Goal: Task Accomplishment & Management: Manage account settings

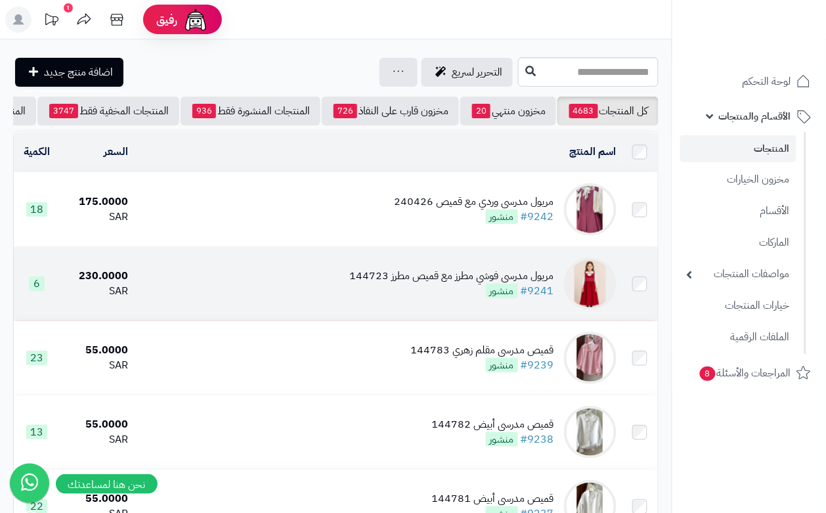
click at [395, 315] on td "[PERSON_NAME] مطرز مع قميص مطرز 144723 #9241 منشور" at bounding box center [377, 284] width 488 height 74
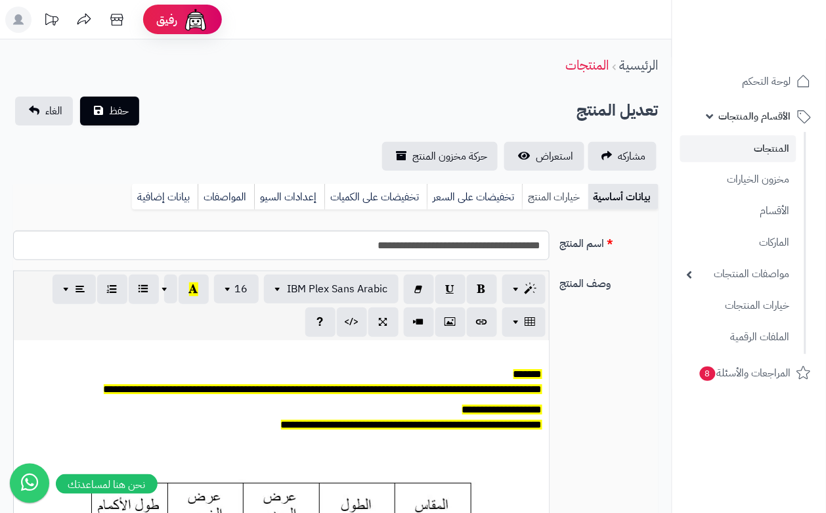
click at [565, 194] on link "خيارات المنتج" at bounding box center [555, 197] width 66 height 26
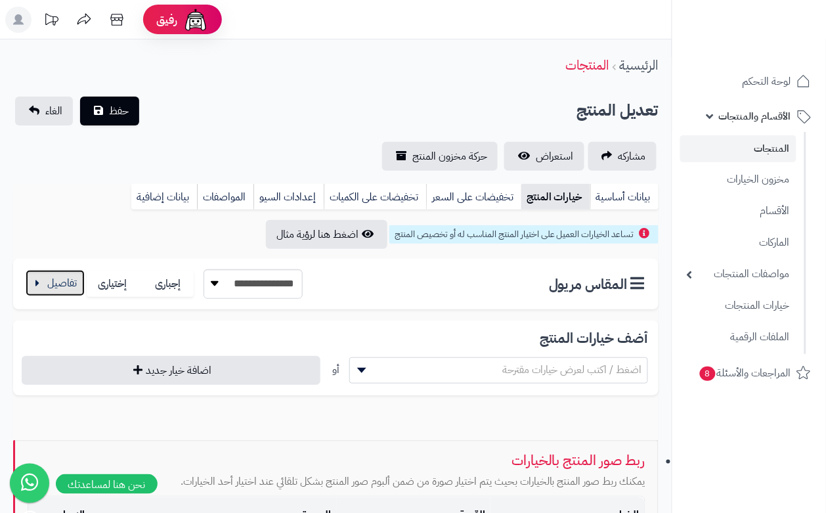
click at [49, 279] on button "button" at bounding box center [55, 283] width 59 height 26
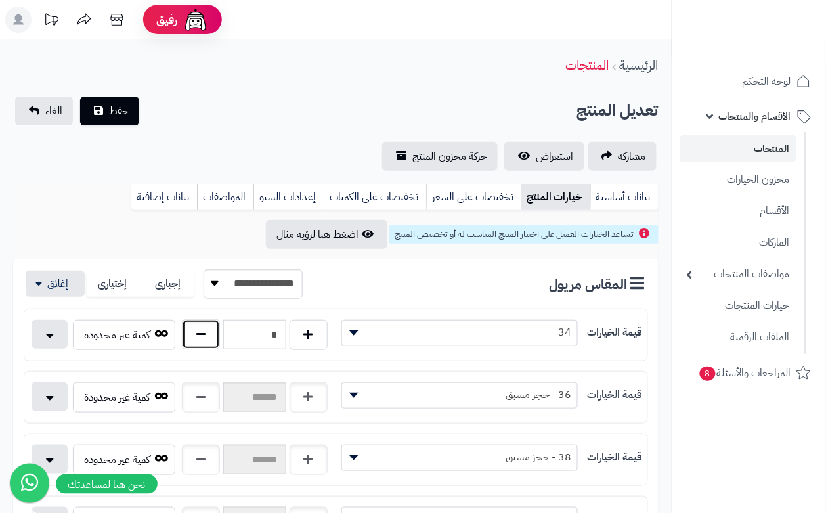
click at [204, 325] on button "button" at bounding box center [201, 334] width 38 height 30
type input "*"
click at [116, 113] on span "حفظ" at bounding box center [119, 110] width 20 height 16
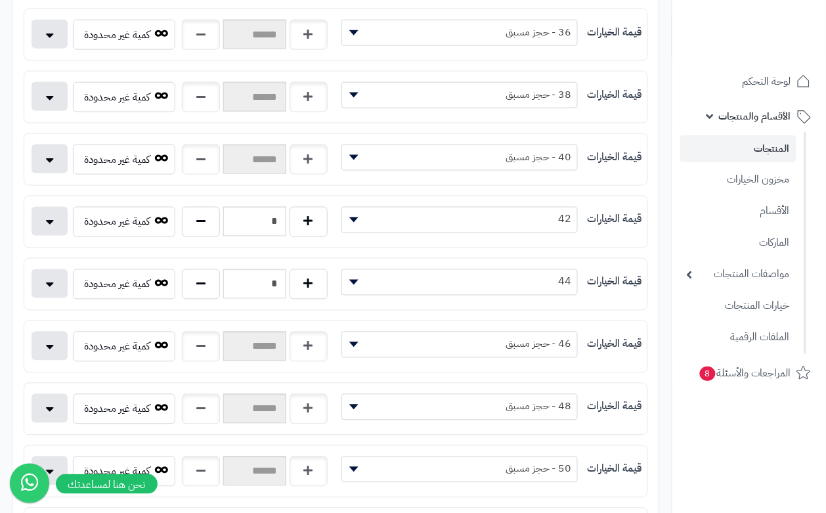
scroll to position [410, 0]
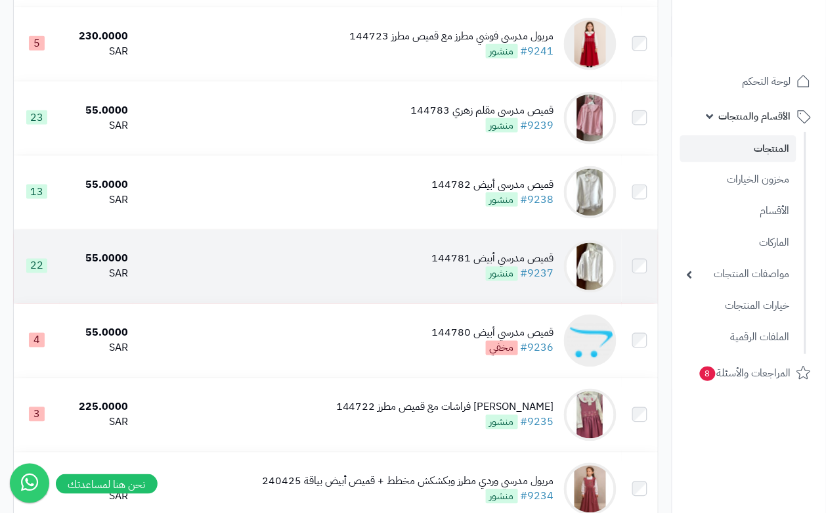
scroll to position [328, 0]
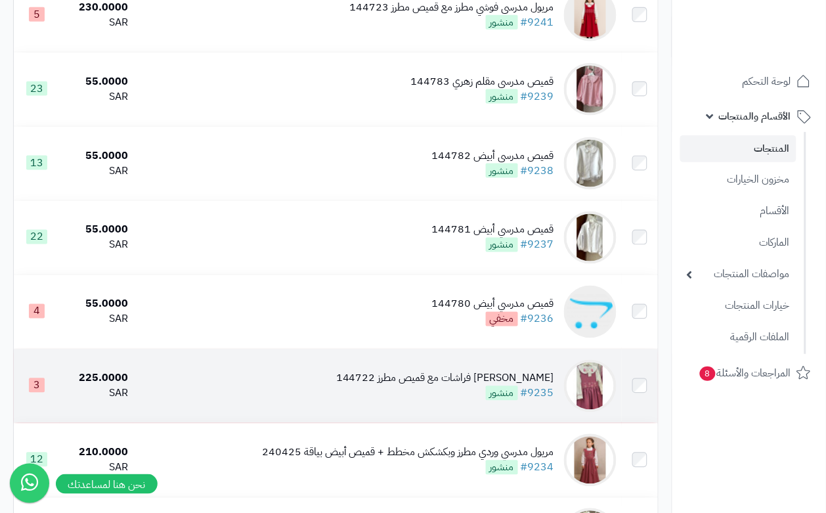
click at [336, 386] on div "[PERSON_NAME] فراشات مع قميص مطرز 144722" at bounding box center [445, 378] width 218 height 15
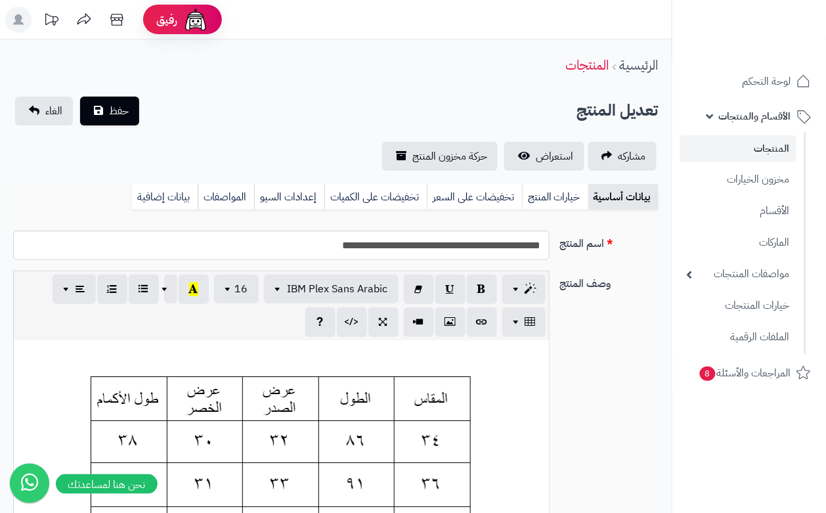
scroll to position [0, 14]
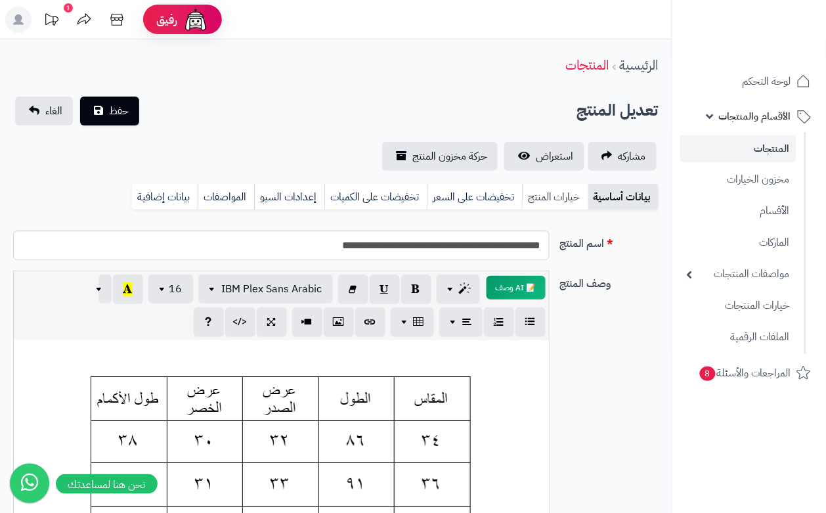
click at [547, 198] on link "خيارات المنتج" at bounding box center [555, 197] width 66 height 26
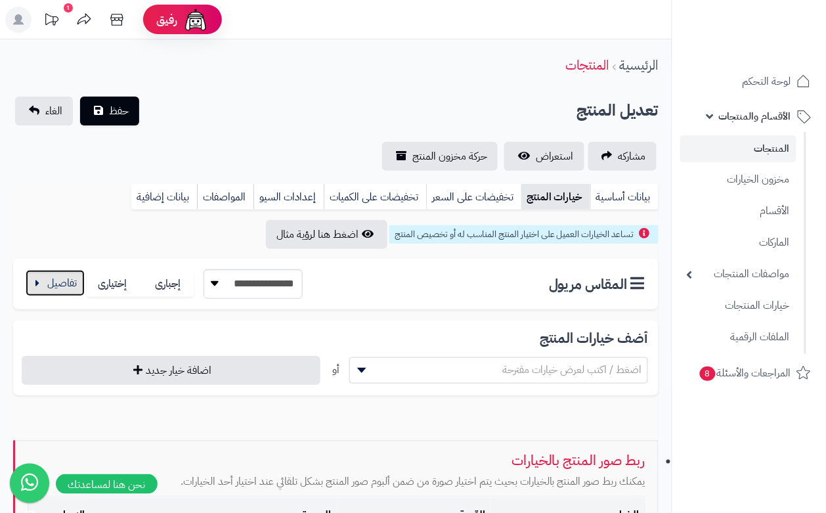
click at [58, 286] on button "button" at bounding box center [55, 283] width 59 height 26
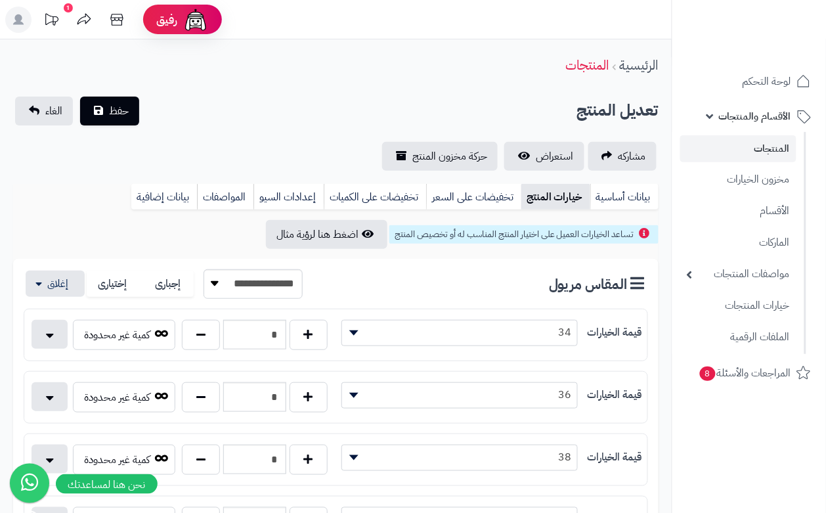
click at [266, 99] on div "تعديل المنتج حفظ الغاء" at bounding box center [335, 111] width 645 height 29
click at [129, 109] on button "حفظ" at bounding box center [109, 110] width 59 height 29
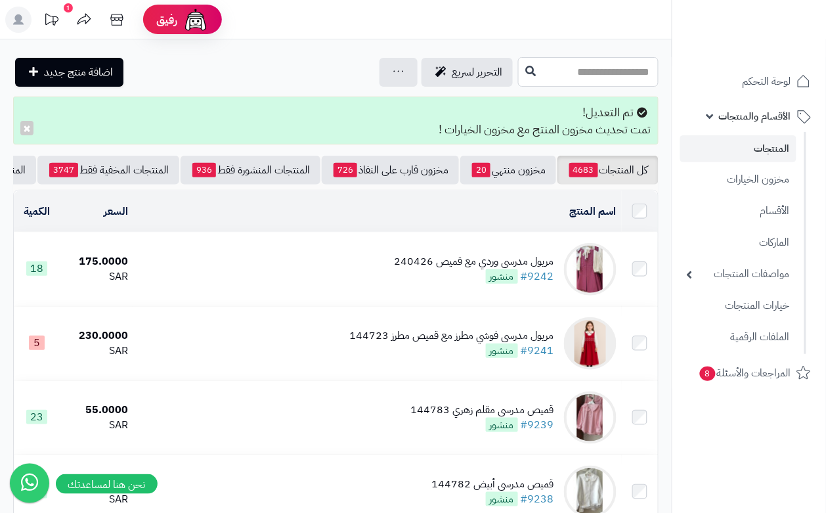
click at [583, 80] on input "text" at bounding box center [588, 72] width 140 height 30
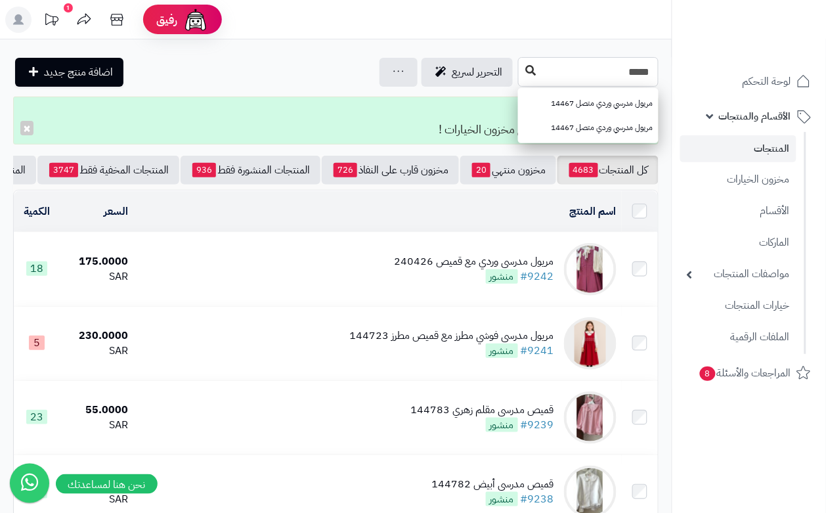
type input "*****"
click at [521, 79] on button at bounding box center [531, 70] width 20 height 25
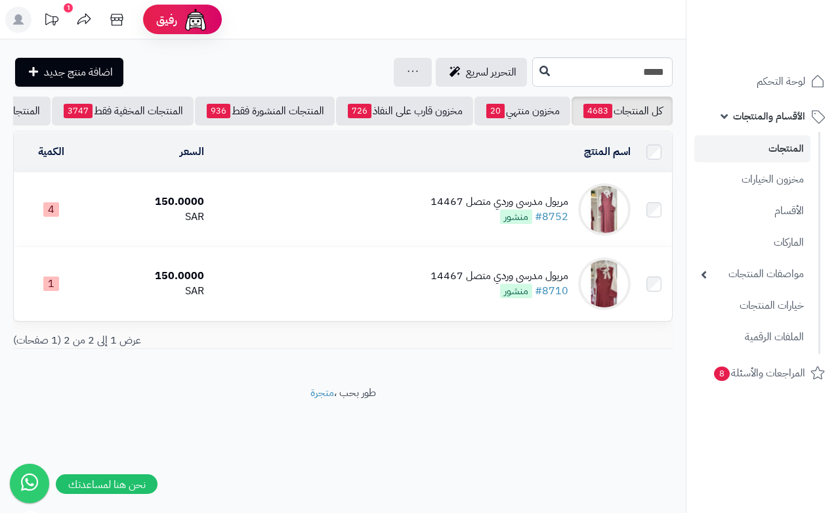
click at [475, 225] on div "مريول مدرسي وردي متصل 14467 #8752 منشور" at bounding box center [500, 209] width 138 height 30
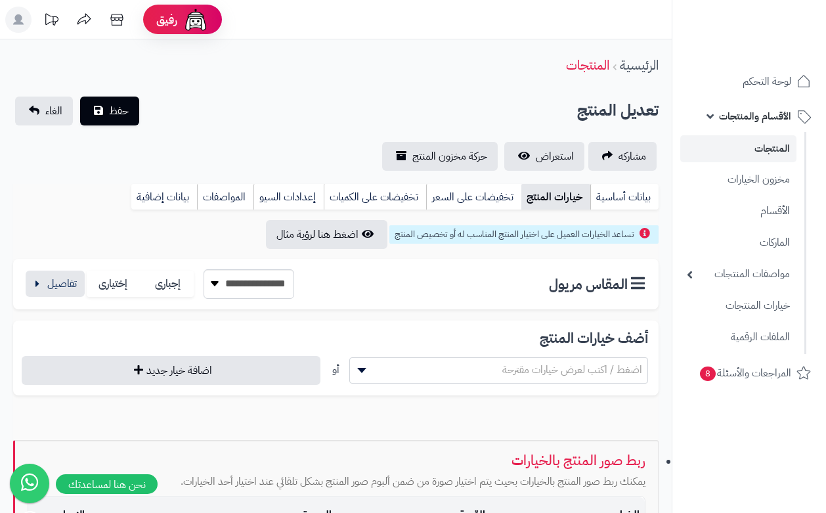
click at [553, 194] on link "خيارات المنتج" at bounding box center [555, 197] width 69 height 26
click at [61, 286] on button "button" at bounding box center [55, 283] width 59 height 26
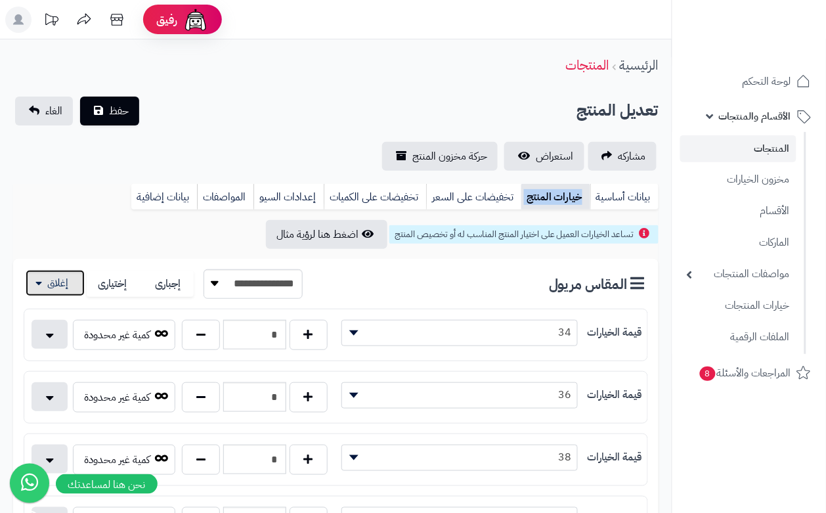
click at [61, 286] on button "button" at bounding box center [55, 283] width 59 height 26
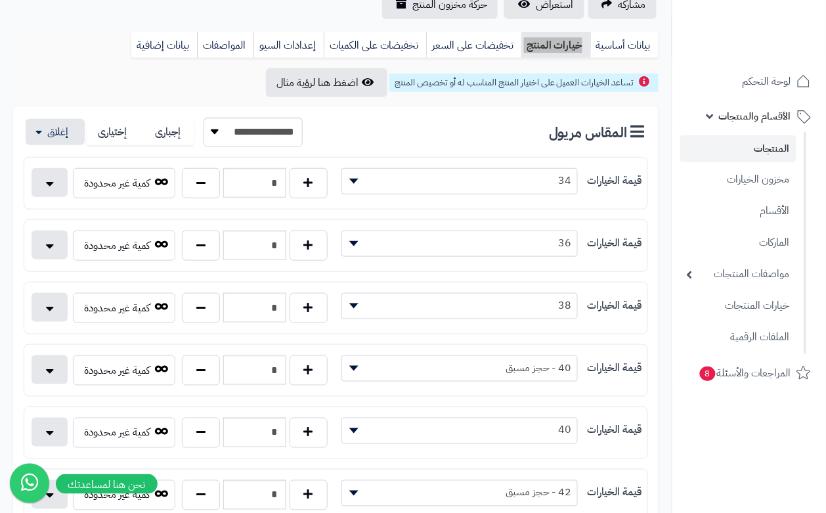
scroll to position [328, 0]
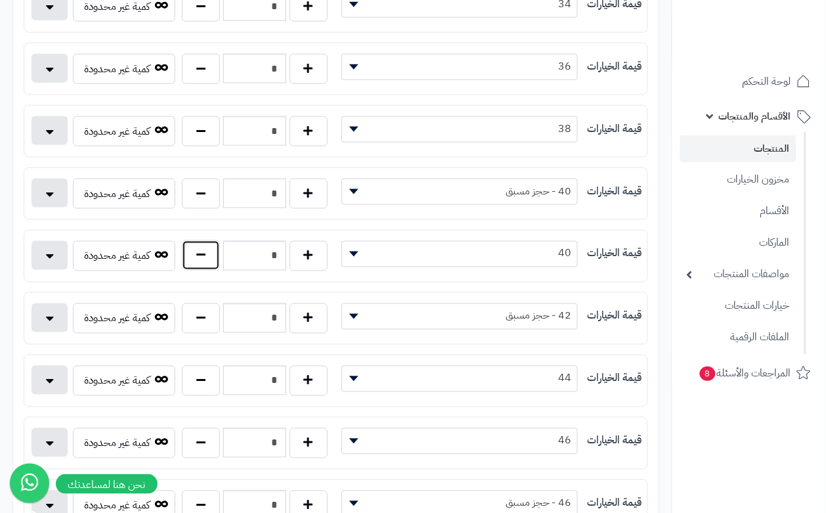
drag, startPoint x: 196, startPoint y: 267, endPoint x: 207, endPoint y: 257, distance: 15.0
click at [196, 267] on button "button" at bounding box center [201, 255] width 38 height 30
type input "*"
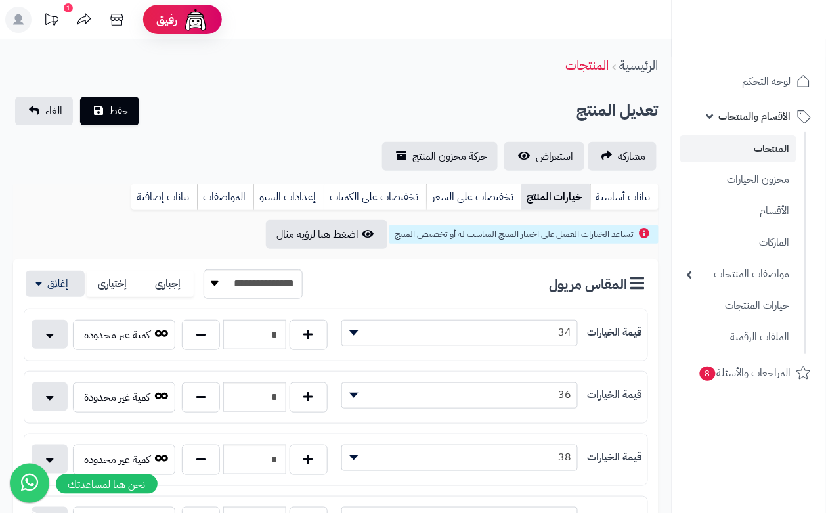
drag, startPoint x: 290, startPoint y: 148, endPoint x: 158, endPoint y: 121, distance: 135.3
click at [286, 148] on div "مشاركه استعراض حركة مخزون المنتج" at bounding box center [335, 156] width 645 height 29
click at [119, 102] on span "حفظ" at bounding box center [119, 110] width 20 height 16
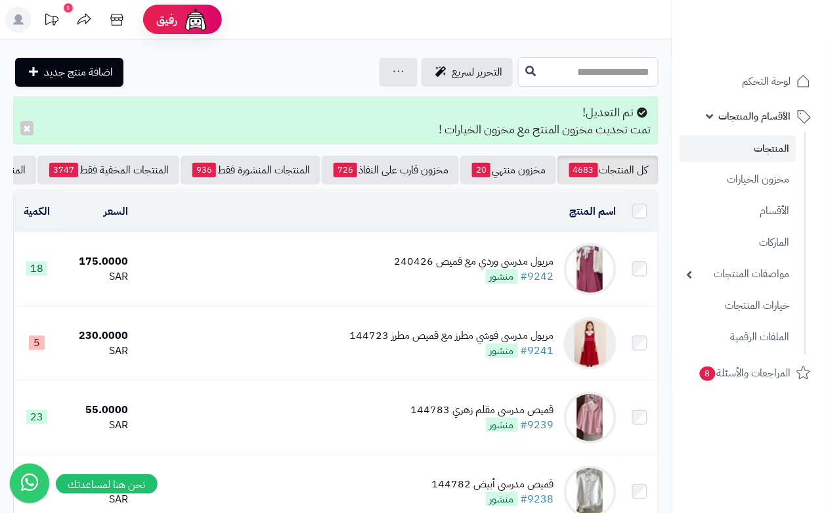
click at [518, 76] on input "text" at bounding box center [588, 72] width 140 height 30
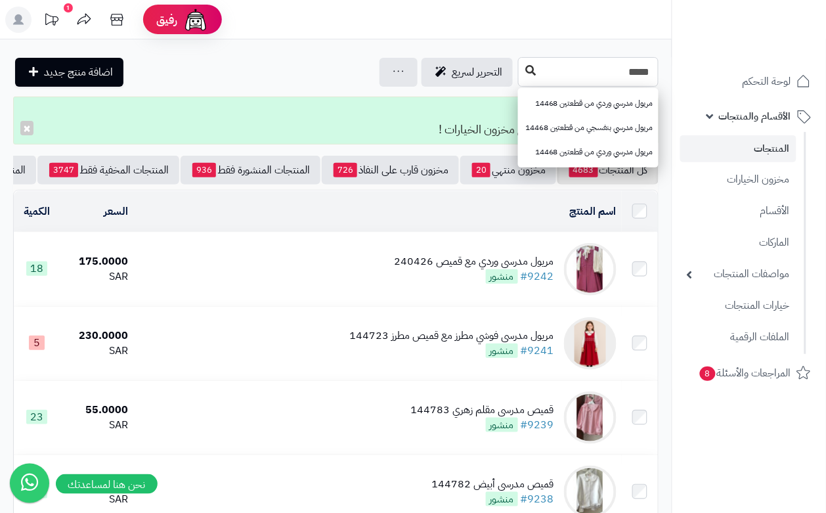
type input "*****"
click at [525, 73] on icon at bounding box center [530, 70] width 11 height 11
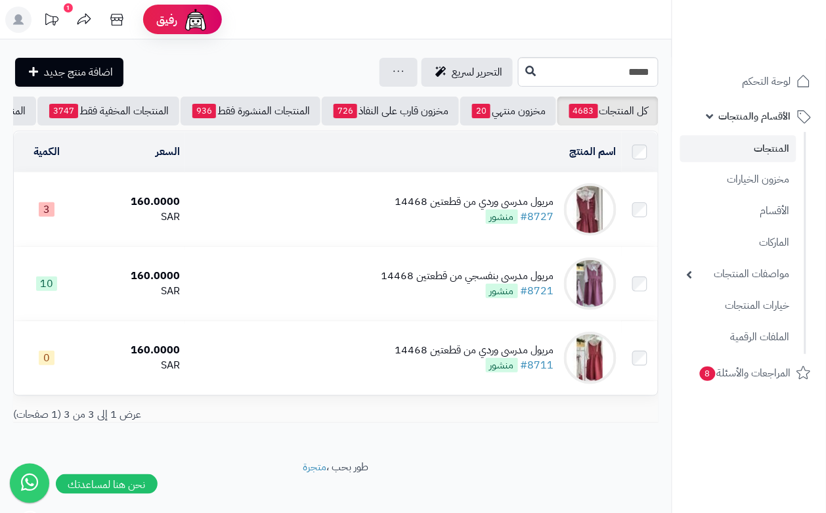
click at [329, 215] on td "مريول مدرسي وردي من قطعتين 14468 #8727 منشور" at bounding box center [403, 210] width 437 height 74
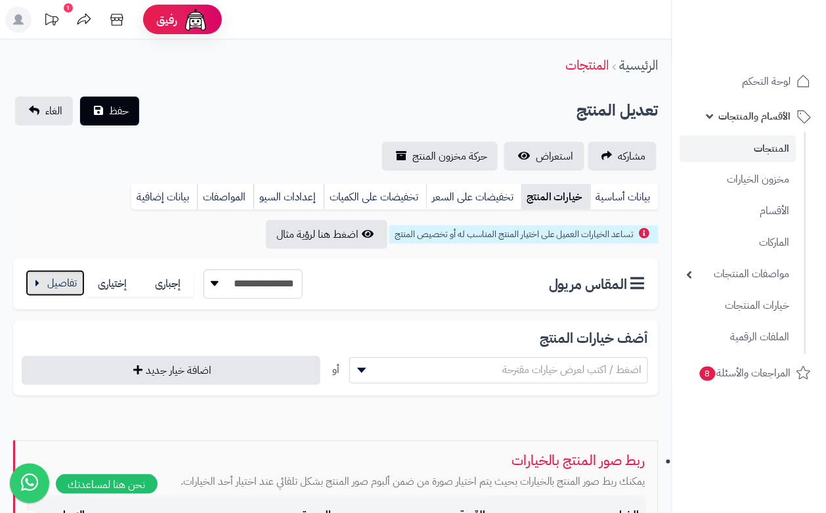
click at [63, 286] on button "button" at bounding box center [55, 283] width 59 height 26
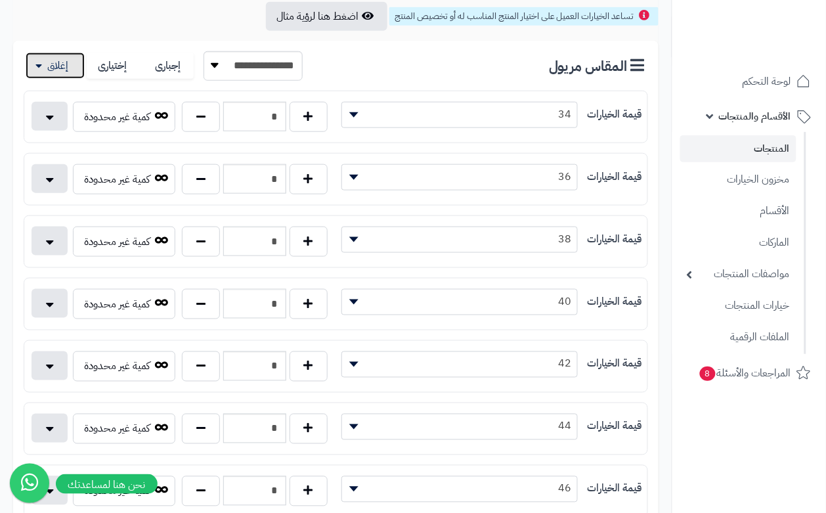
scroll to position [246, 0]
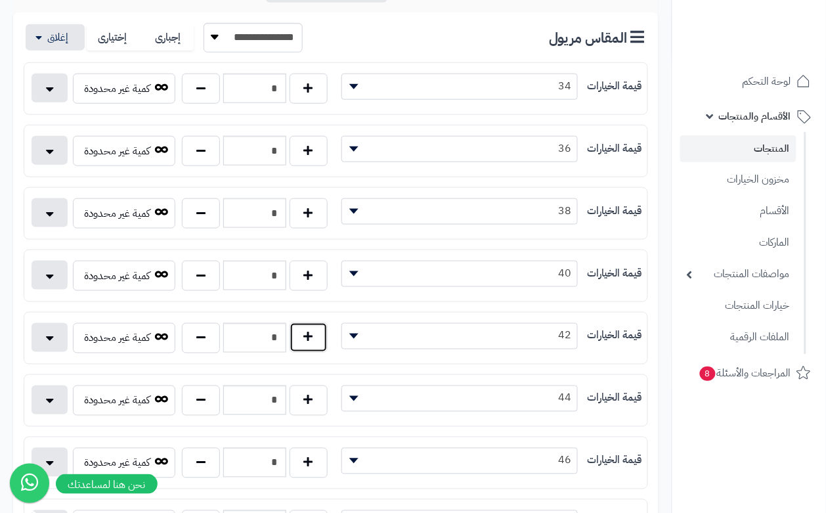
click at [325, 346] on button "button" at bounding box center [309, 337] width 38 height 30
type input "*"
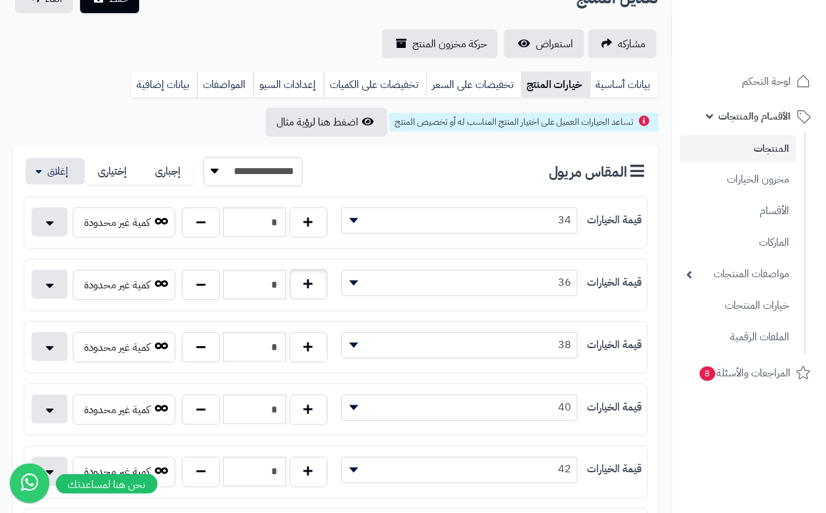
scroll to position [0, 0]
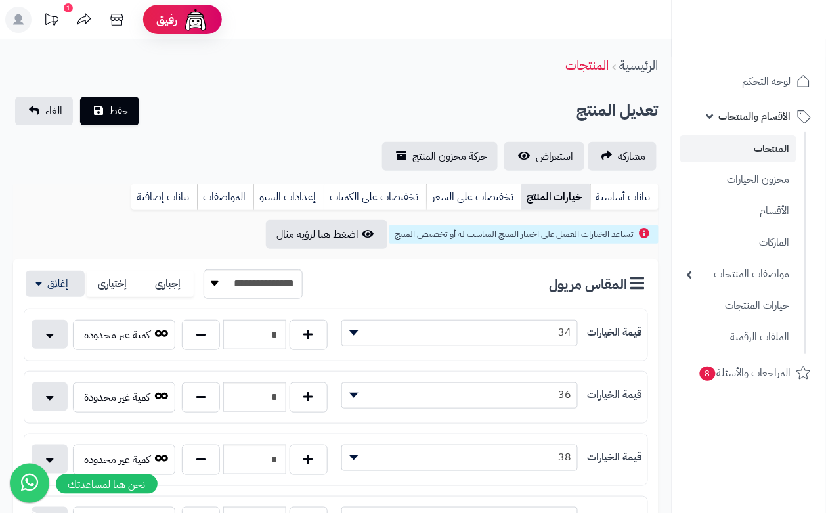
click at [238, 150] on div "مشاركه استعراض حركة مخزون المنتج" at bounding box center [335, 156] width 645 height 29
drag, startPoint x: 228, startPoint y: 148, endPoint x: 171, endPoint y: 148, distance: 56.5
click at [225, 148] on div "مشاركه استعراض حركة مخزون المنتج" at bounding box center [335, 156] width 645 height 29
click at [122, 117] on span "حفظ" at bounding box center [119, 110] width 20 height 16
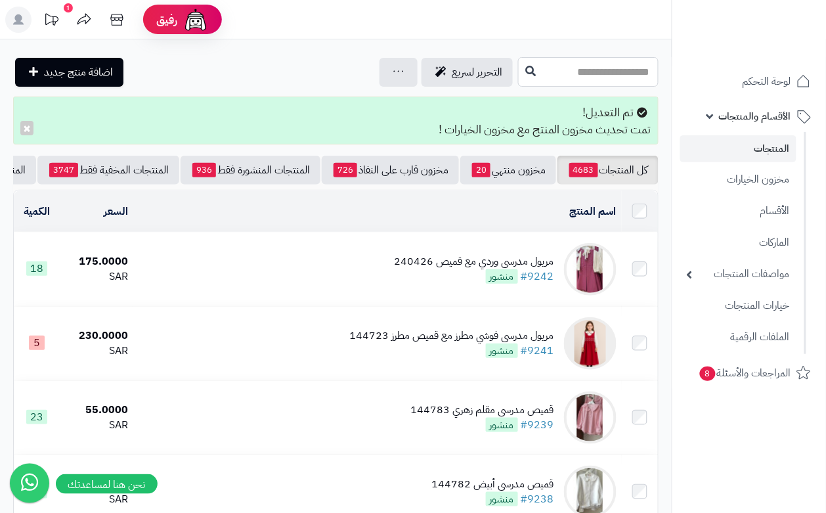
click at [518, 64] on input "text" at bounding box center [588, 72] width 140 height 30
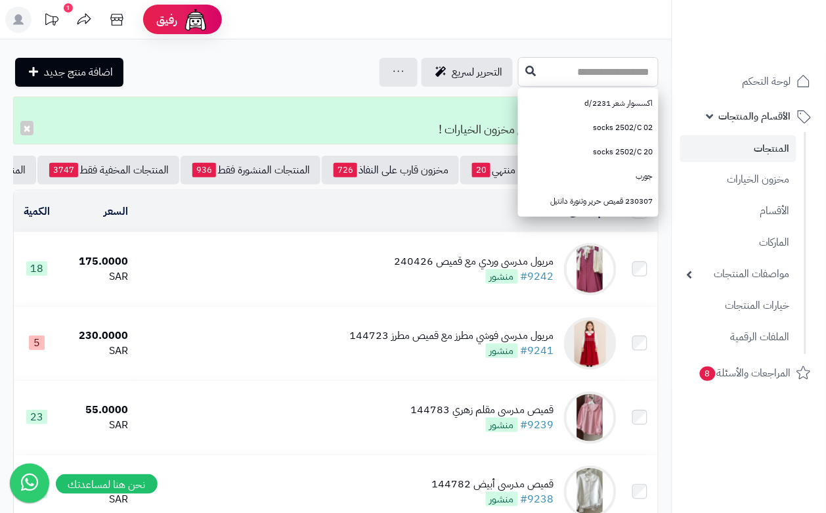
drag, startPoint x: 509, startPoint y: 64, endPoint x: 490, endPoint y: 4, distance: 62.7
click at [518, 74] on input "text" at bounding box center [588, 72] width 140 height 30
click at [568, 58] on input "text" at bounding box center [588, 72] width 140 height 30
click at [568, 64] on input "text" at bounding box center [588, 72] width 140 height 30
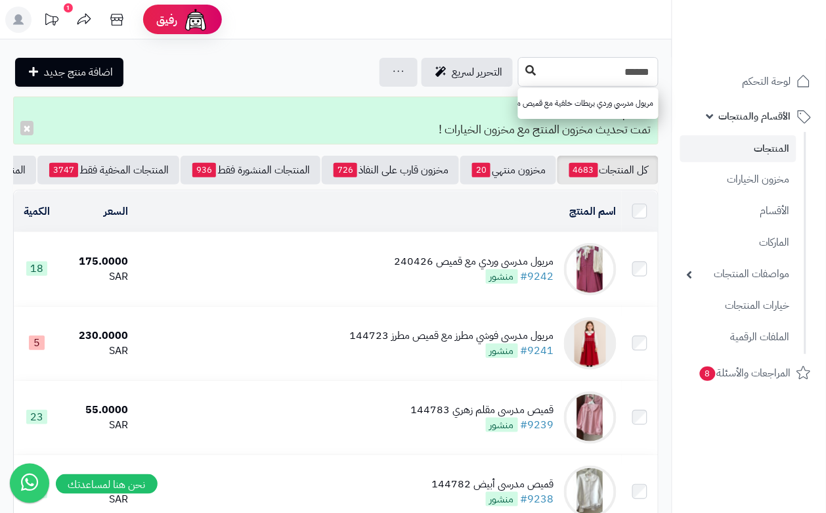
type input "******"
click at [521, 80] on button at bounding box center [531, 70] width 20 height 25
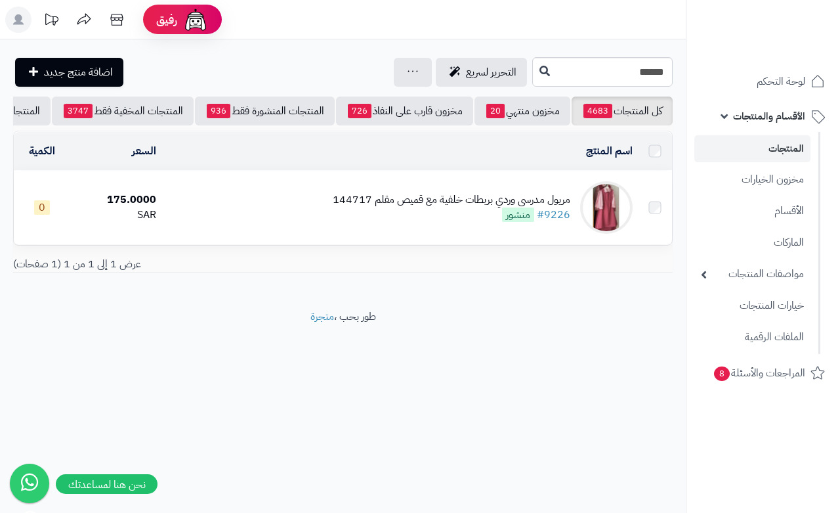
click at [402, 223] on div "مريول مدرسي وردي بربطات خلفية مع قميص مقلم 144717 #9226 منشور" at bounding box center [452, 207] width 238 height 30
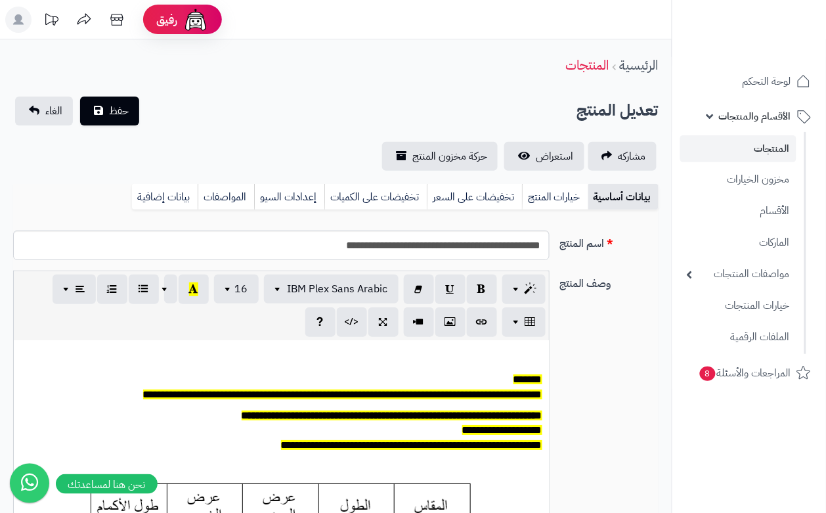
scroll to position [0, 14]
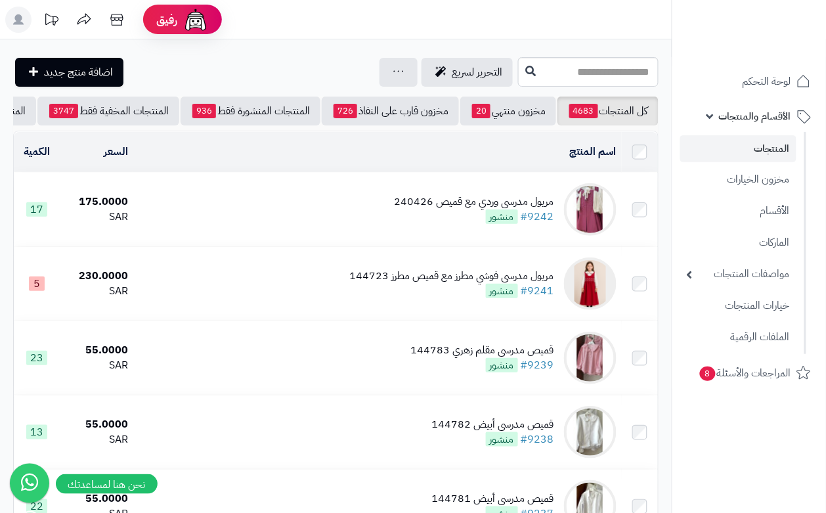
click at [328, 224] on td "مريول مدرسي وردي مع قميص 240426 #9242 منشور" at bounding box center [377, 210] width 488 height 74
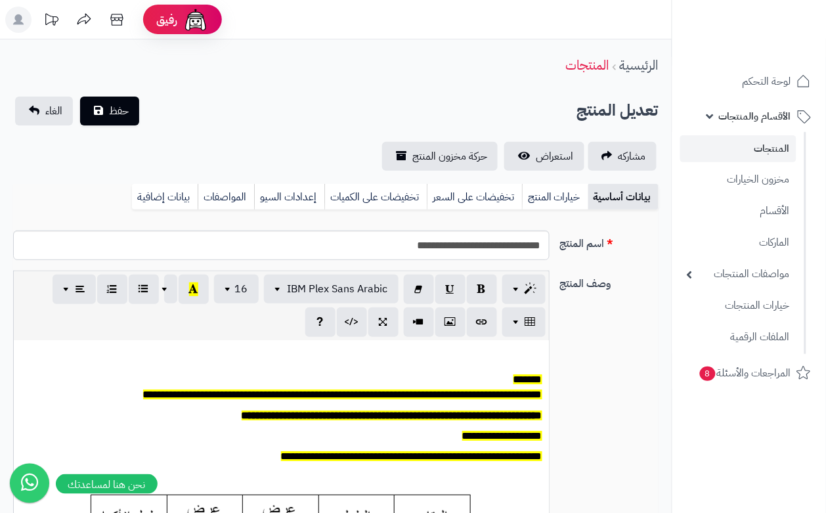
scroll to position [0, 14]
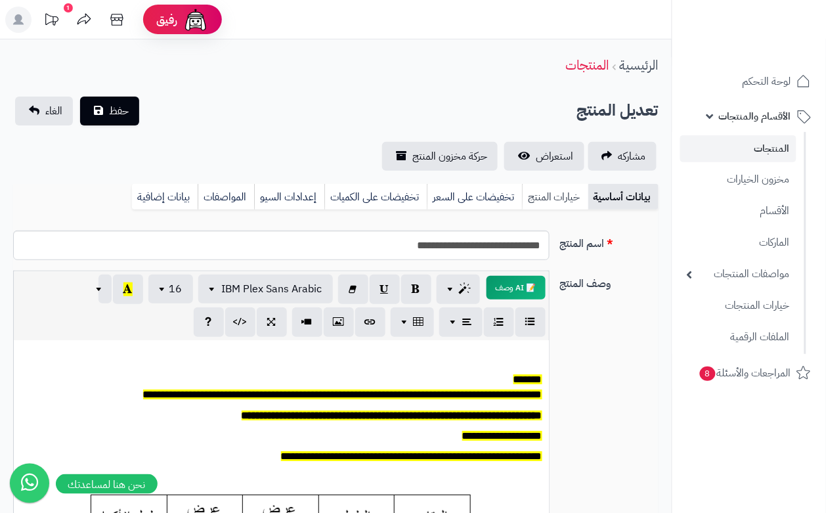
click at [546, 194] on link "خيارات المنتج" at bounding box center [555, 197] width 66 height 26
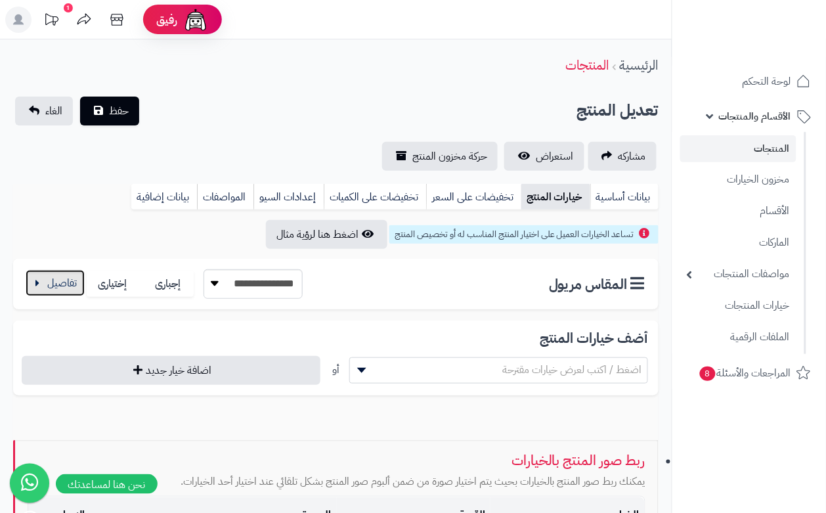
click at [62, 279] on button "button" at bounding box center [55, 283] width 59 height 26
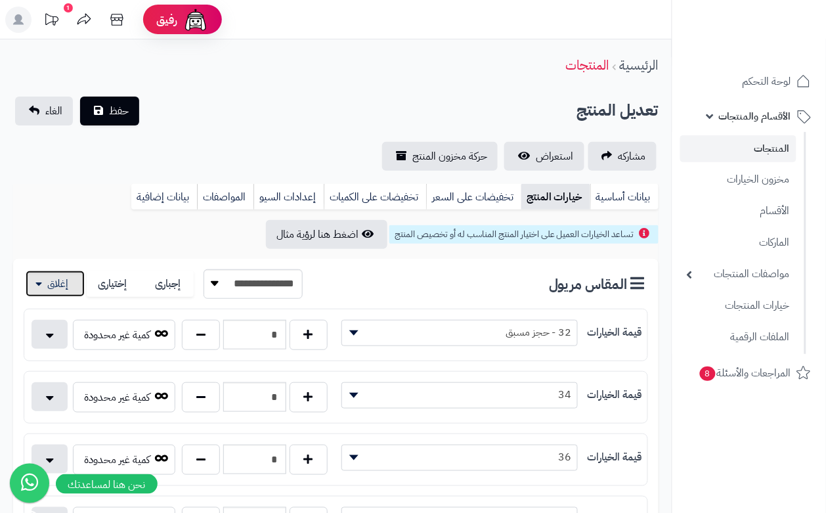
scroll to position [82, 0]
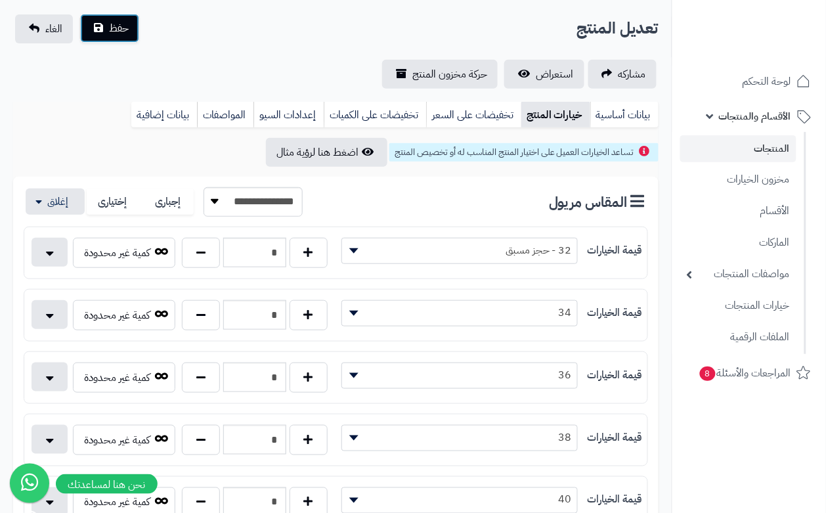
click at [128, 40] on button "حفظ" at bounding box center [109, 28] width 59 height 29
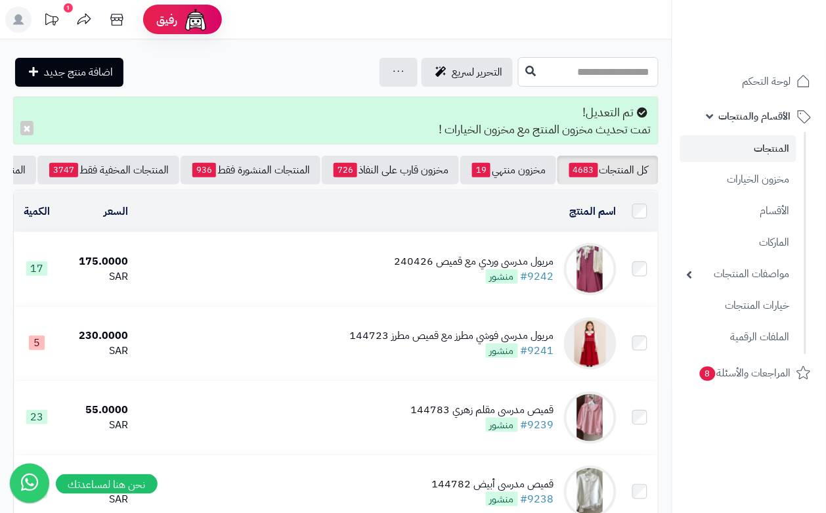
click at [563, 77] on input "text" at bounding box center [588, 72] width 140 height 30
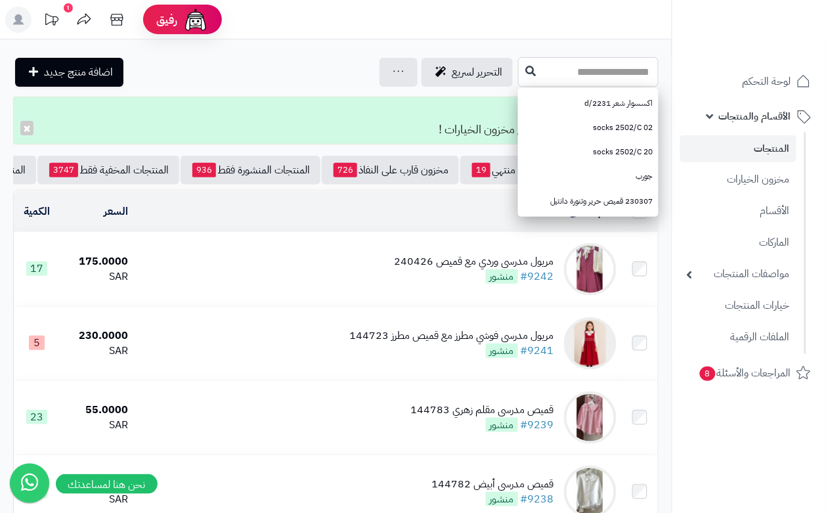
click at [518, 77] on input "text" at bounding box center [588, 72] width 140 height 30
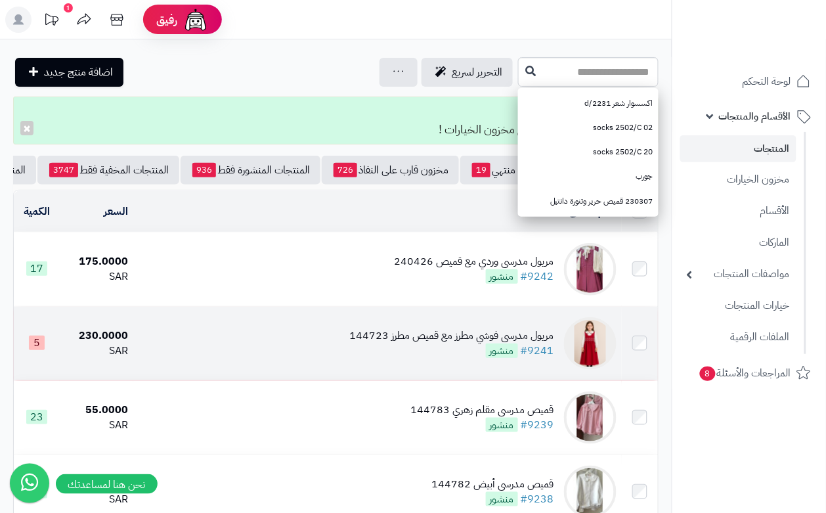
click at [431, 379] on td "مريول مدرسي فوشي مطرز مع قميص مطرز 144723 #9241 منشور" at bounding box center [377, 344] width 488 height 74
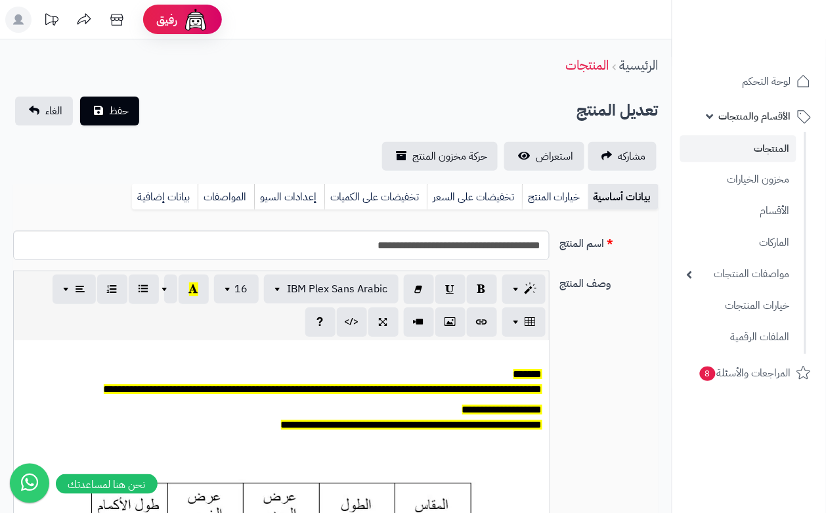
scroll to position [0, 14]
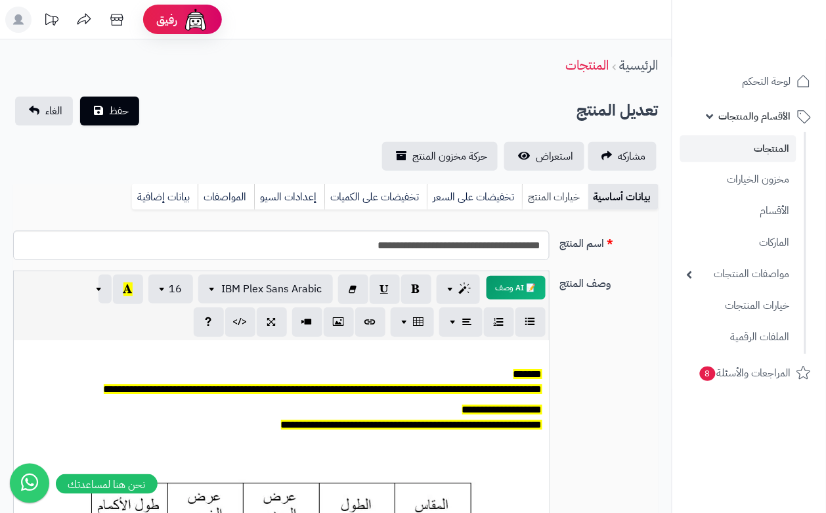
click at [563, 199] on link "خيارات المنتج" at bounding box center [555, 197] width 66 height 26
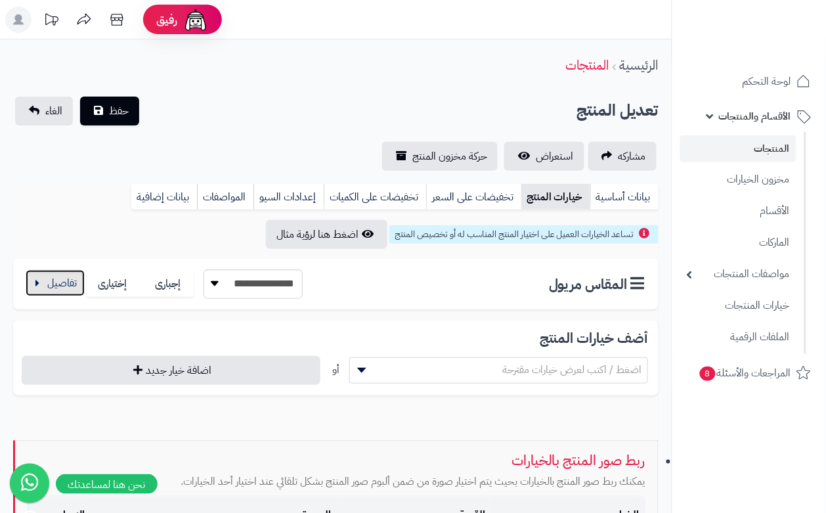
click at [59, 282] on button "button" at bounding box center [55, 283] width 59 height 26
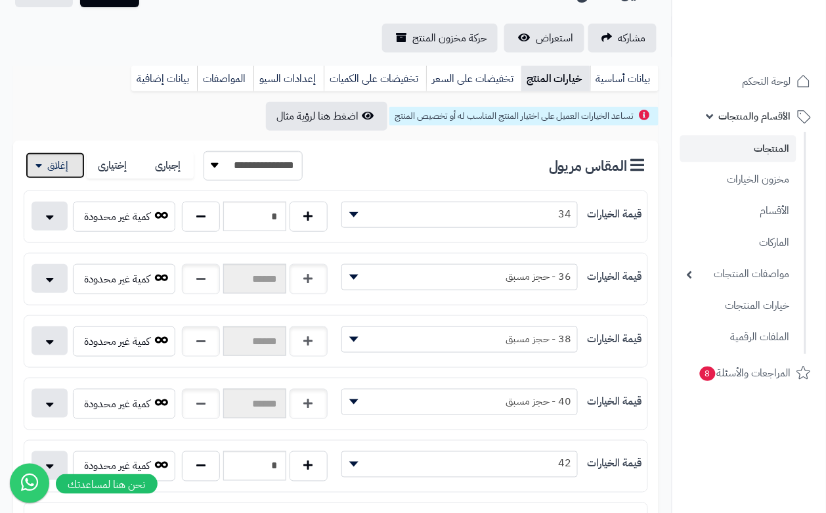
scroll to position [0, 0]
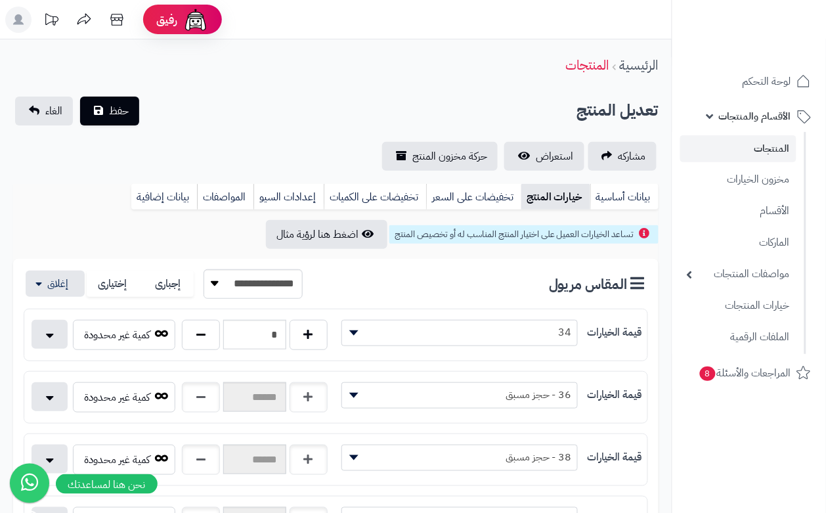
click at [261, 112] on div "تعديل المنتج حفظ الغاء" at bounding box center [335, 111] width 645 height 29
click at [117, 104] on span "حفظ" at bounding box center [119, 110] width 20 height 16
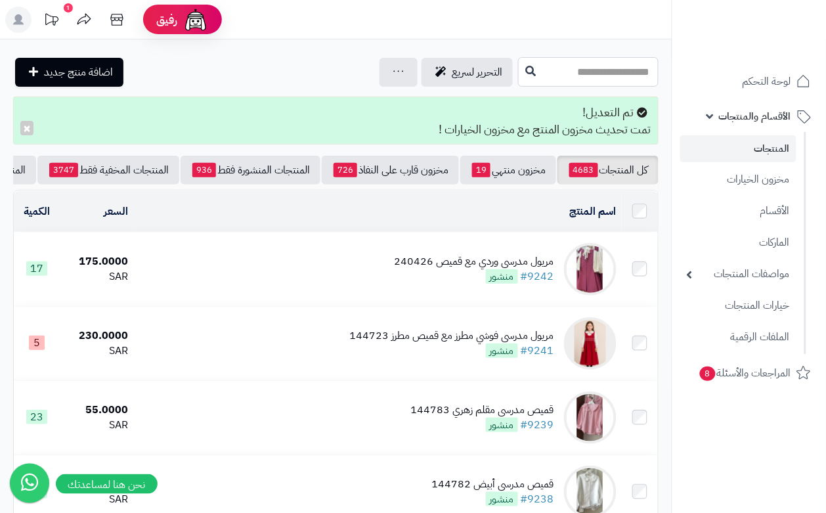
click at [551, 70] on input "text" at bounding box center [588, 72] width 140 height 30
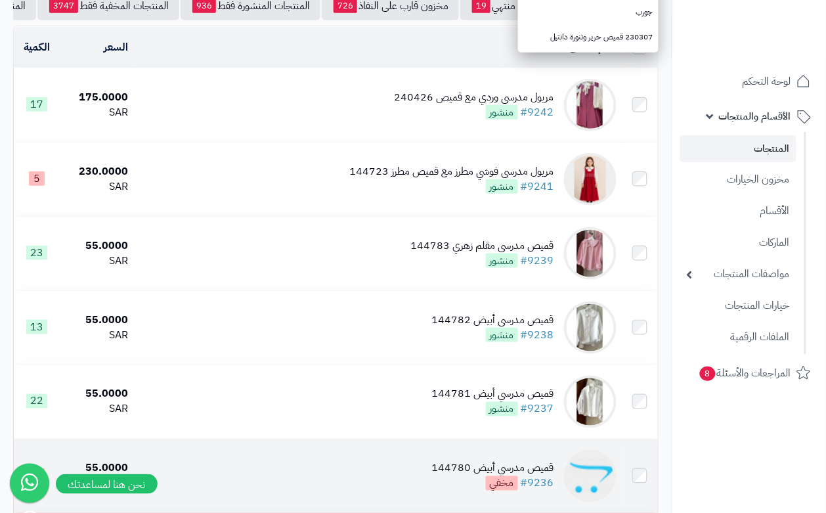
scroll to position [246, 0]
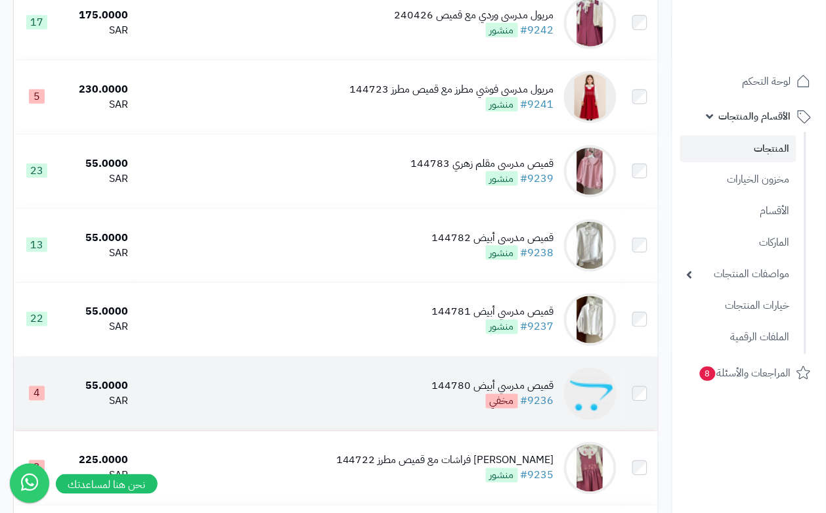
click at [423, 420] on td "قميص مدرسي أبيض 144780 #9236 مخفي" at bounding box center [377, 394] width 488 height 74
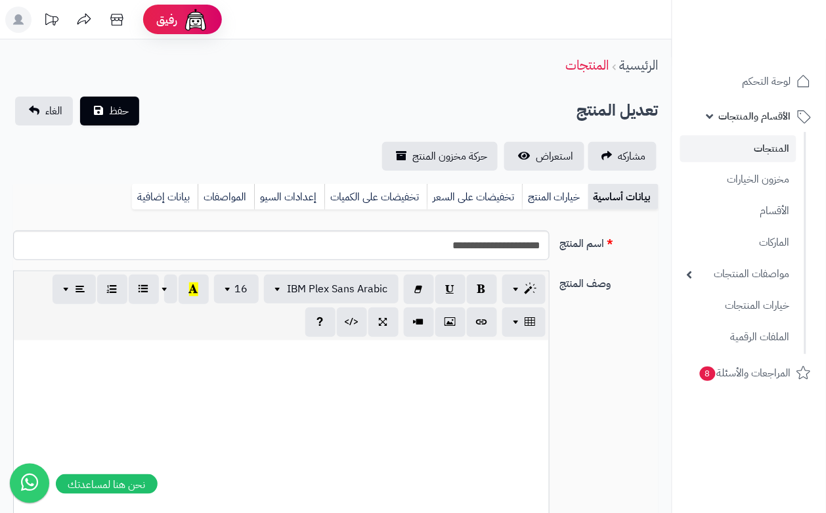
scroll to position [0, 14]
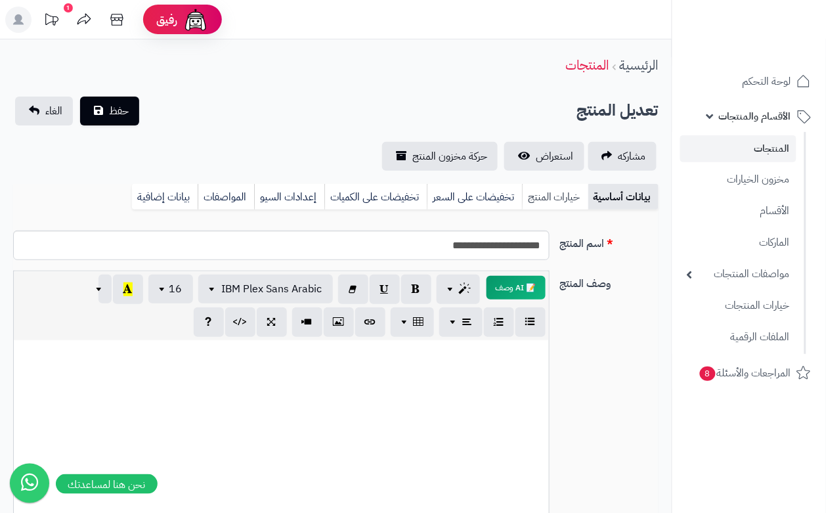
click at [551, 197] on link "خيارات المنتج" at bounding box center [555, 197] width 66 height 26
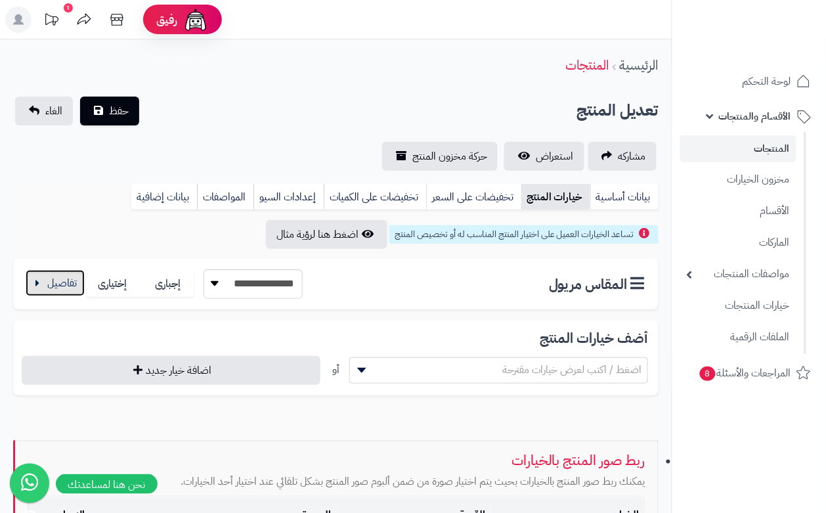
click at [41, 293] on button "button" at bounding box center [55, 283] width 59 height 26
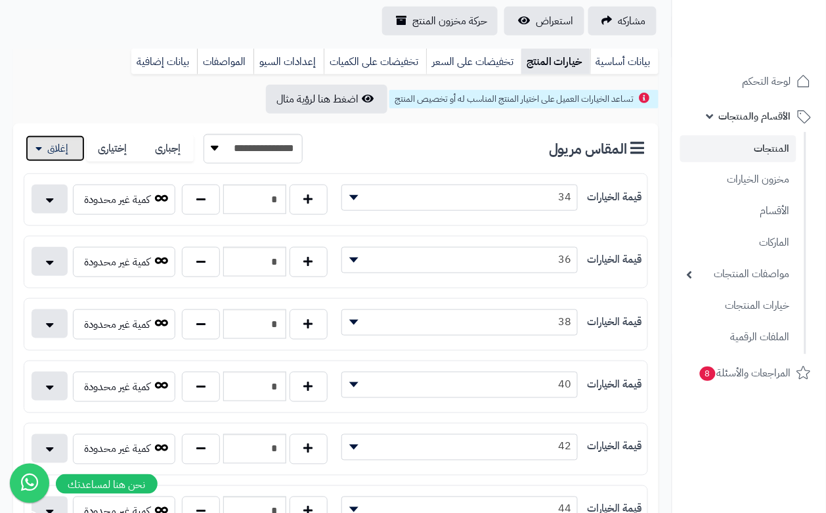
scroll to position [164, 0]
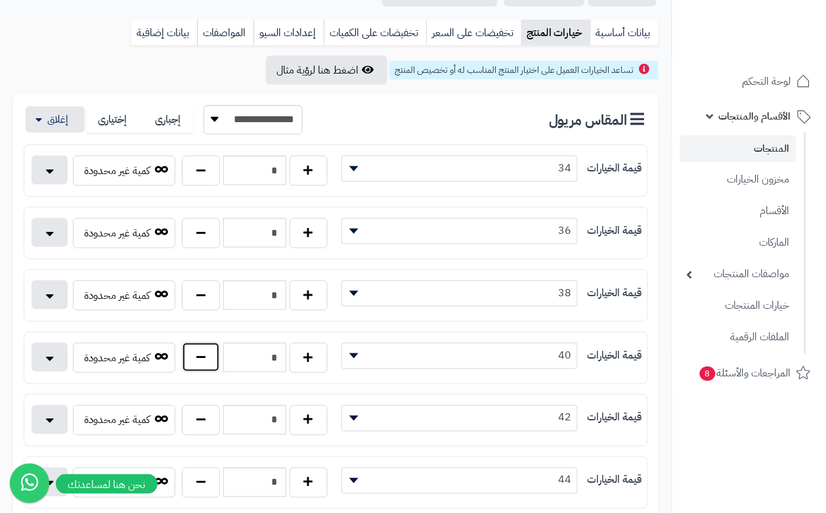
click at [202, 362] on button "button" at bounding box center [201, 357] width 38 height 30
type input "*"
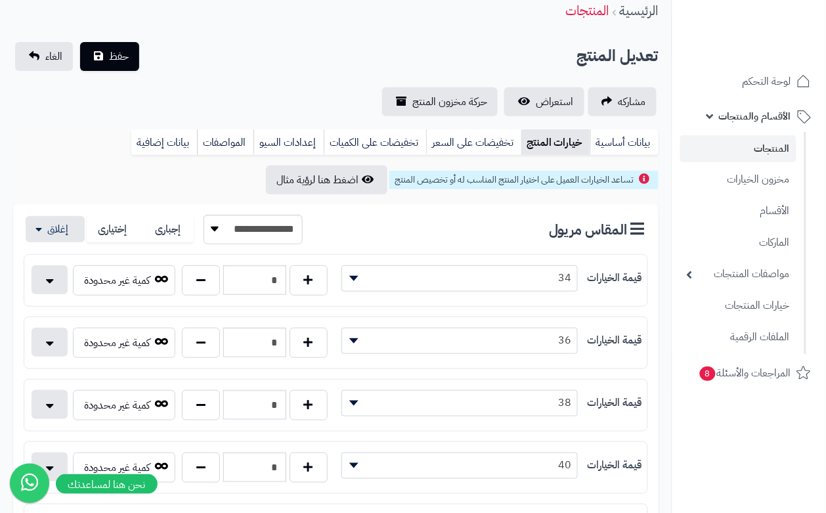
scroll to position [0, 0]
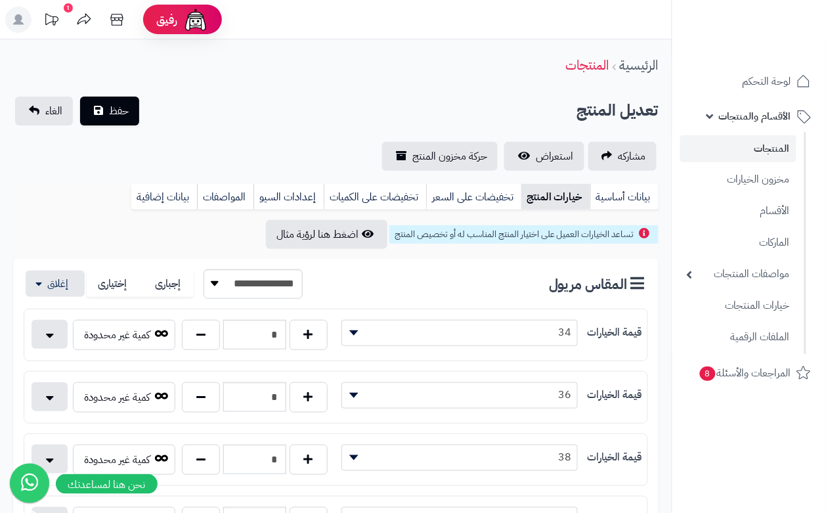
click at [207, 165] on div "مشاركه استعراض حركة مخزون المنتج" at bounding box center [335, 156] width 645 height 29
click at [138, 112] on button "حفظ" at bounding box center [109, 110] width 59 height 29
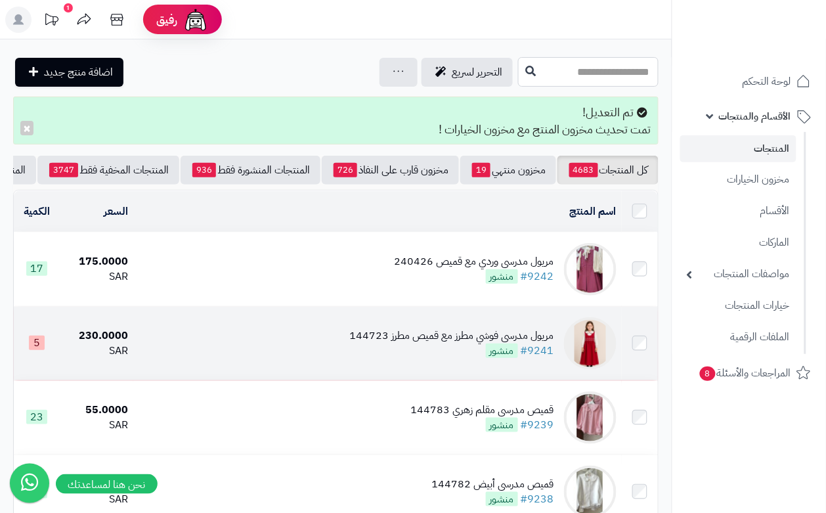
drag, startPoint x: 609, startPoint y: 70, endPoint x: 371, endPoint y: 387, distance: 396.7
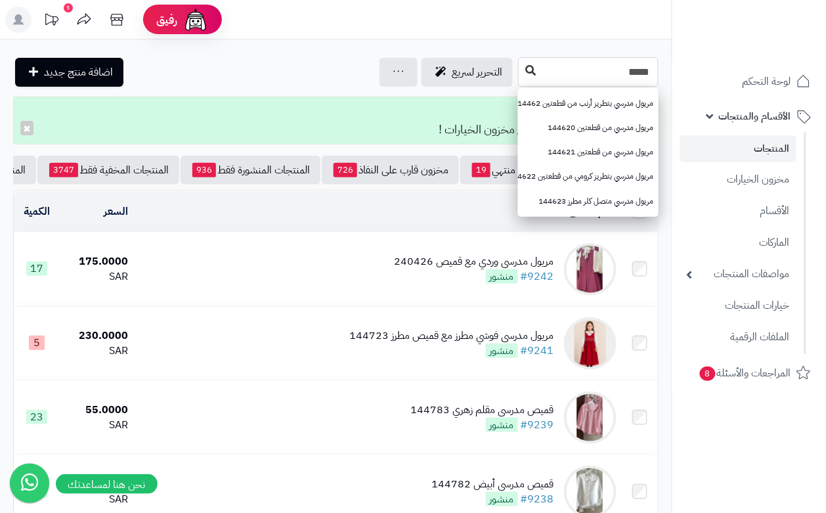
type input "*****"
click at [521, 75] on button at bounding box center [531, 70] width 20 height 25
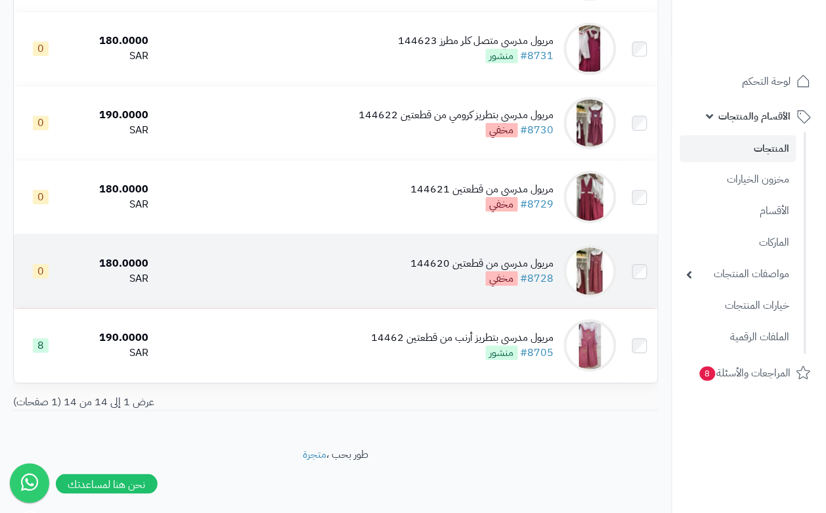
scroll to position [844, 0]
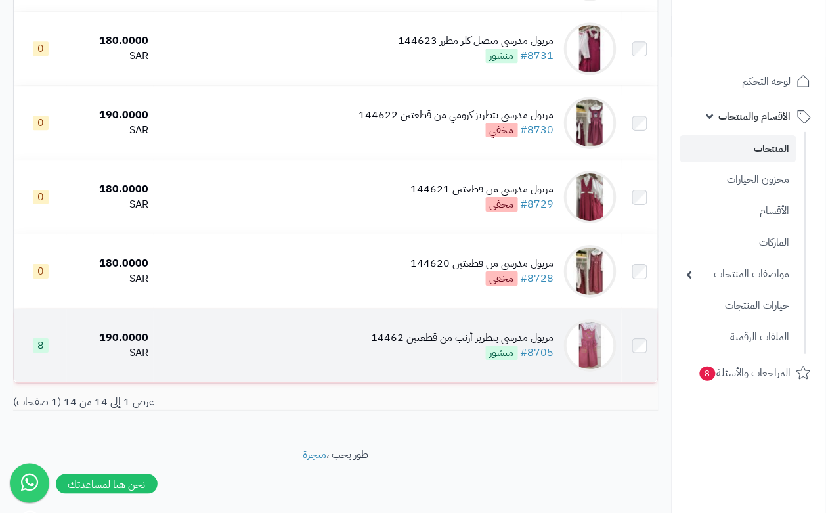
click at [379, 343] on div "مريول مدرسي بتطريز أرنب من قطعتين 14462" at bounding box center [463, 337] width 183 height 15
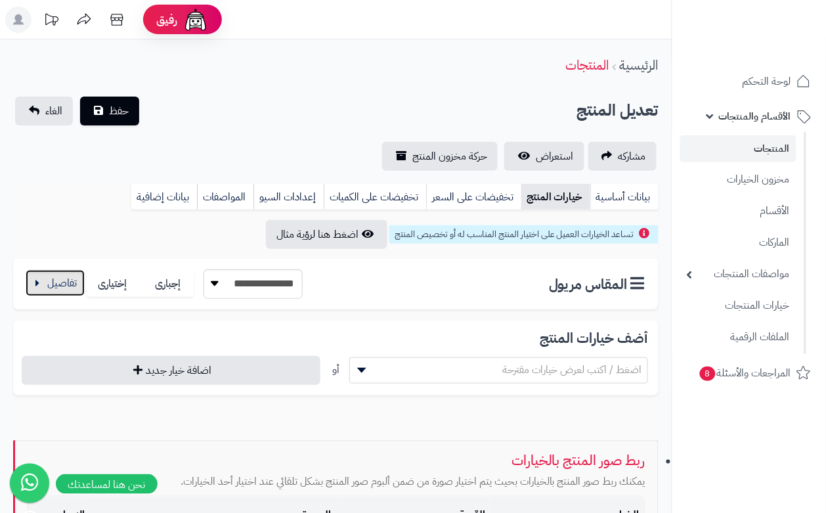
click at [64, 283] on button "button" at bounding box center [55, 283] width 59 height 26
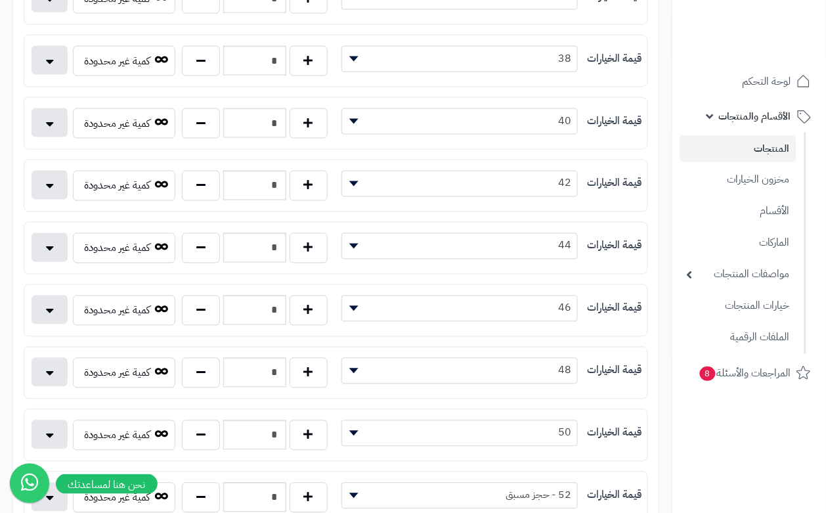
scroll to position [410, 0]
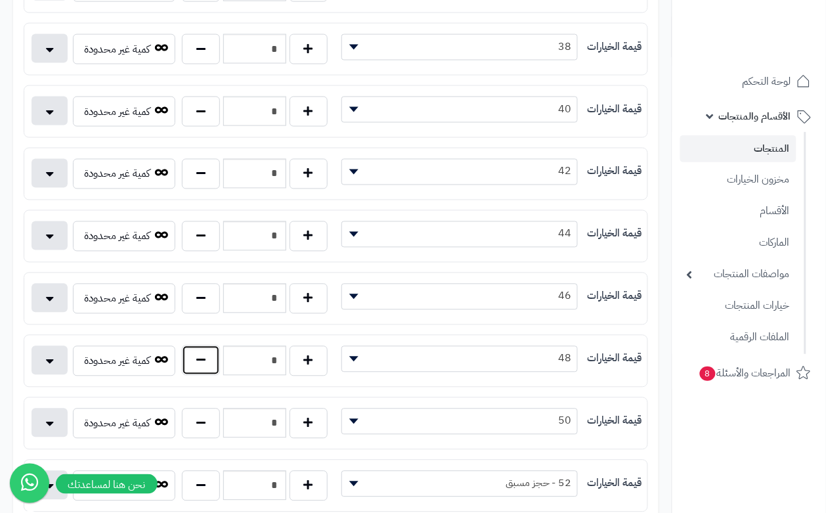
click at [211, 376] on button "button" at bounding box center [201, 360] width 38 height 30
type input "*"
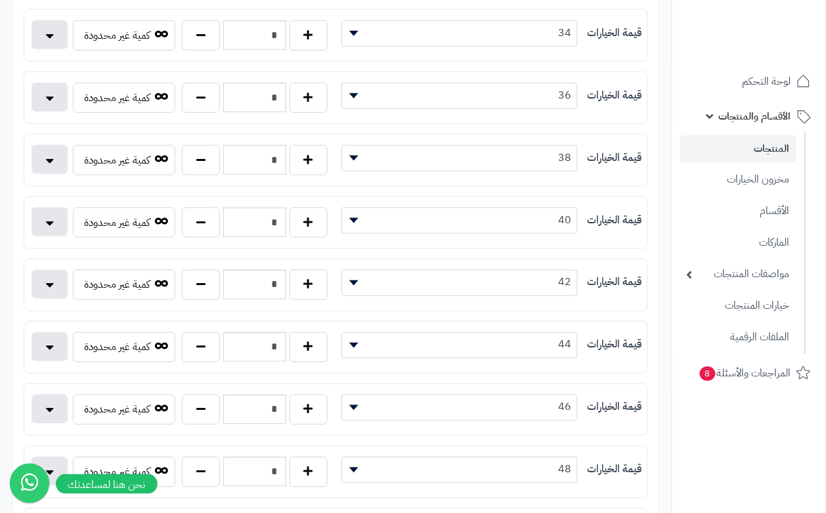
scroll to position [0, 0]
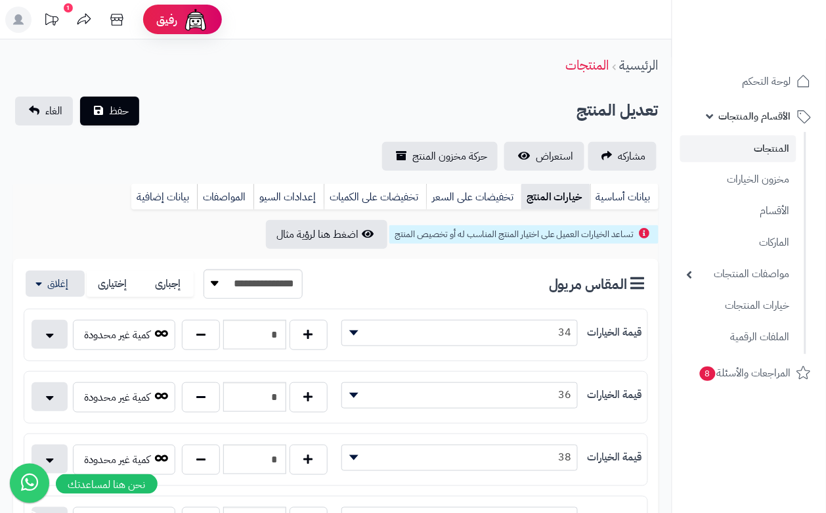
click at [207, 105] on div "تعديل المنتج حفظ الغاء" at bounding box center [335, 111] width 645 height 29
click at [140, 102] on div "حفظ الغاء" at bounding box center [77, 111] width 128 height 29
click at [125, 107] on span "حفظ" at bounding box center [119, 110] width 20 height 16
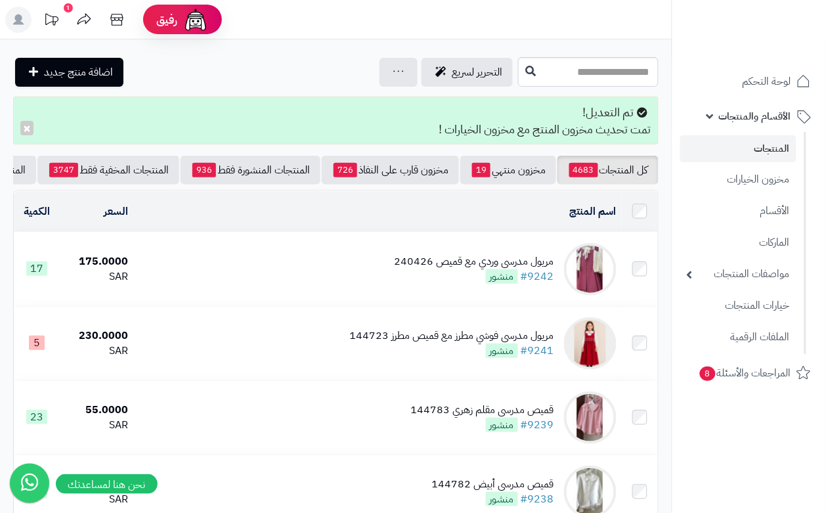
scroll to position [82, 0]
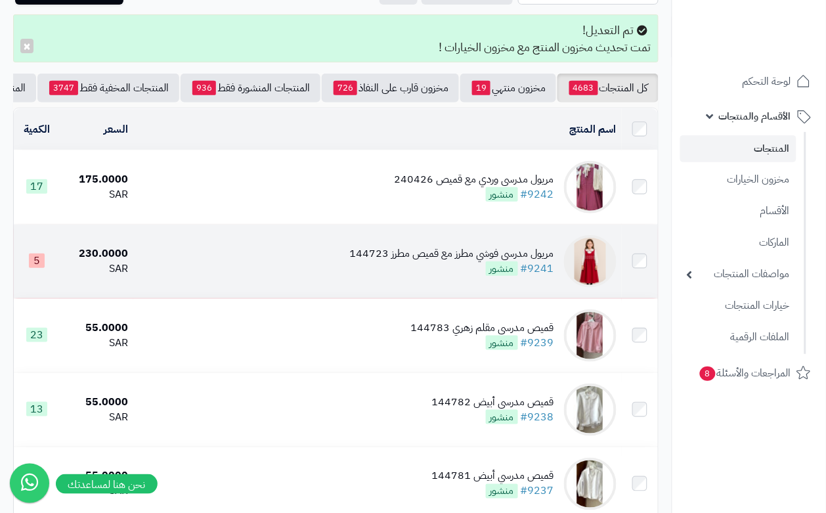
click at [322, 271] on td "مريول مدرسي فوشي مطرز مع قميص مطرز 144723 #9241 منشور" at bounding box center [377, 262] width 488 height 74
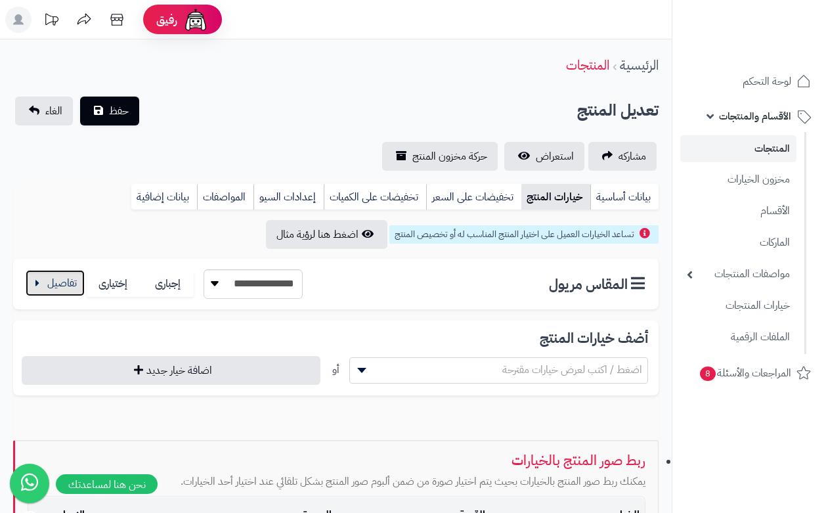
click at [64, 283] on button "button" at bounding box center [55, 283] width 59 height 26
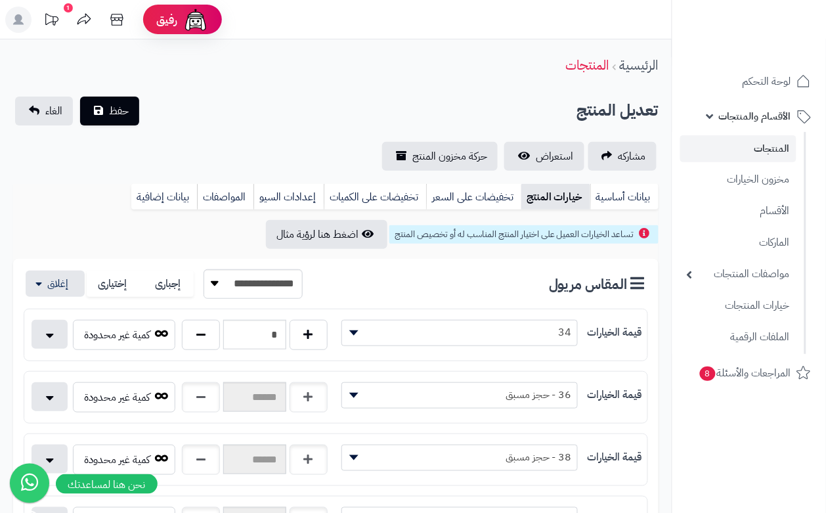
drag, startPoint x: 328, startPoint y: 152, endPoint x: 327, endPoint y: 143, distance: 9.3
click at [330, 145] on div "مشاركه استعراض حركة مخزون المنتج" at bounding box center [335, 156] width 645 height 29
drag, startPoint x: 125, startPoint y: 115, endPoint x: 138, endPoint y: 116, distance: 13.1
click at [125, 115] on span "حفظ" at bounding box center [119, 110] width 20 height 16
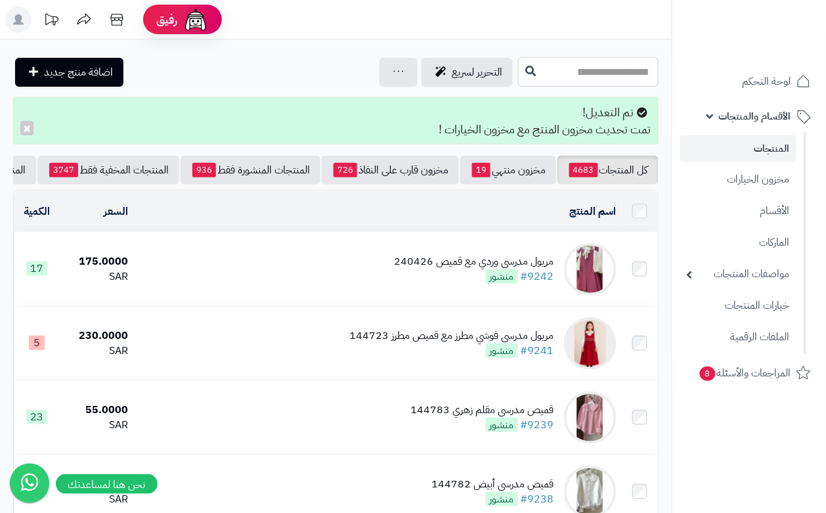
click at [518, 77] on input "text" at bounding box center [588, 72] width 140 height 30
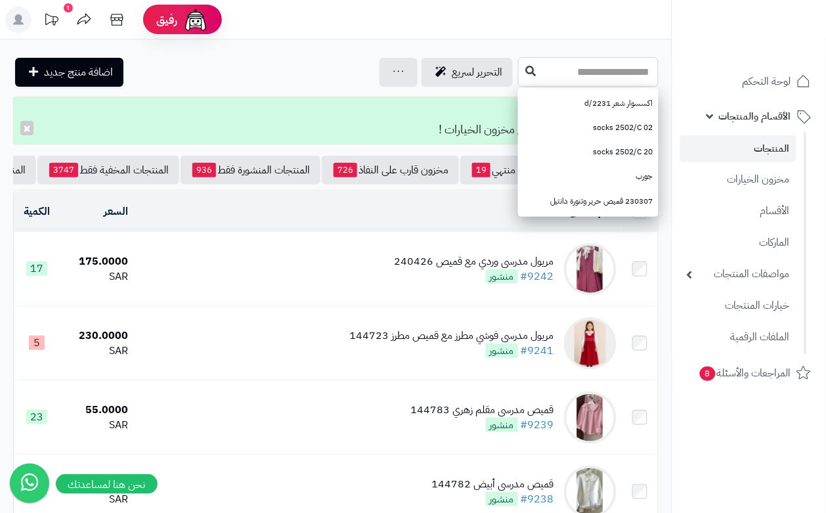
click at [527, 72] on input "text" at bounding box center [588, 72] width 140 height 30
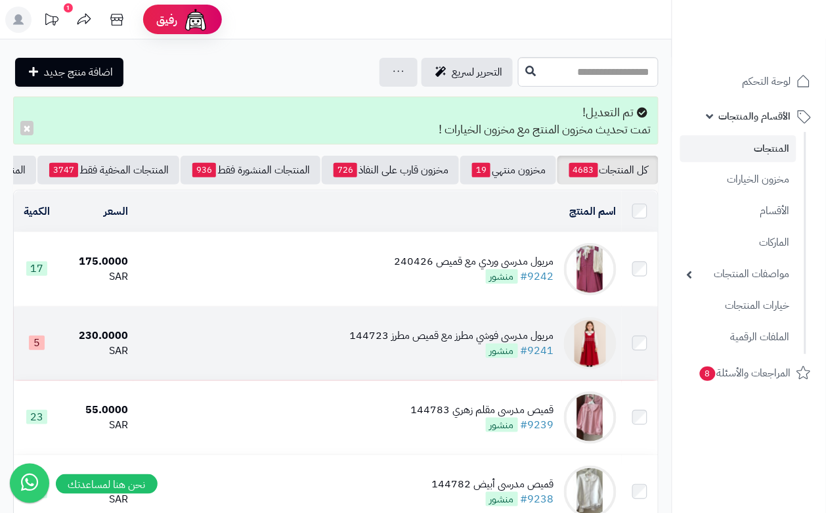
drag, startPoint x: 204, startPoint y: 353, endPoint x: 209, endPoint y: 364, distance: 12.1
click at [204, 356] on td "مريول مدرسي فوشي مطرز مع قميص مطرز 144723 #9241 منشور" at bounding box center [377, 344] width 488 height 74
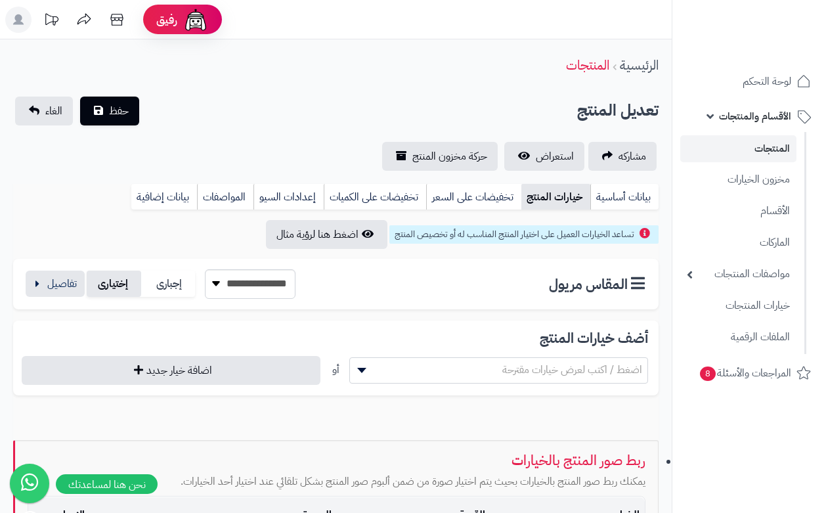
click at [60, 284] on button "button" at bounding box center [55, 283] width 59 height 26
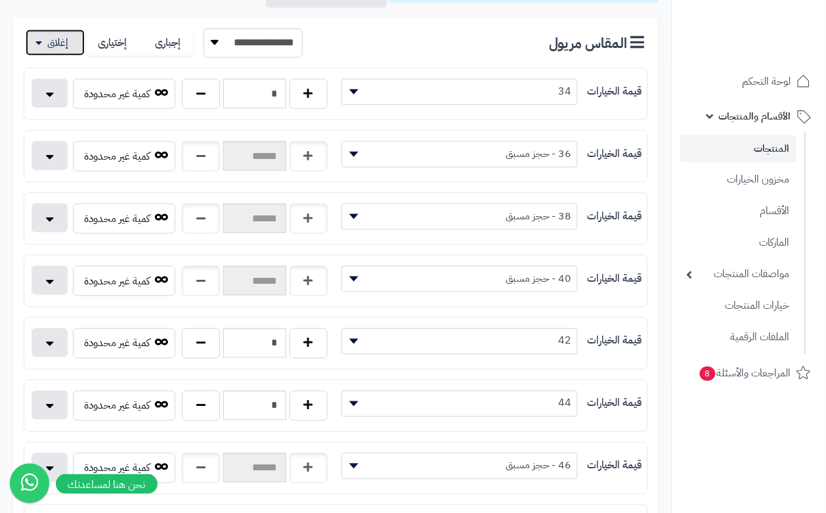
scroll to position [246, 0]
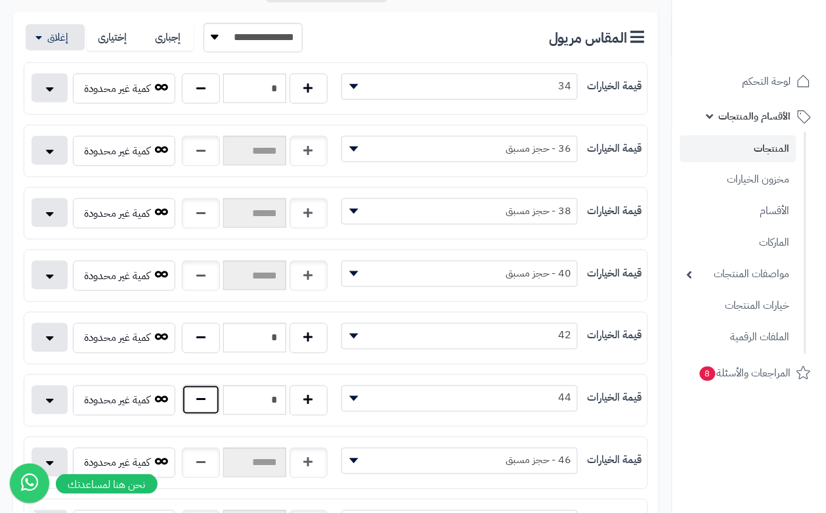
click at [188, 408] on button "button" at bounding box center [201, 400] width 38 height 30
type input "*"
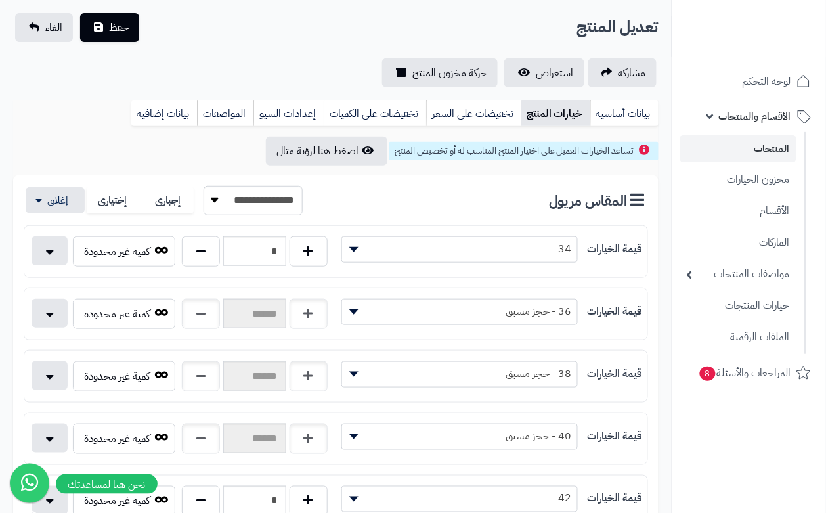
scroll to position [0, 0]
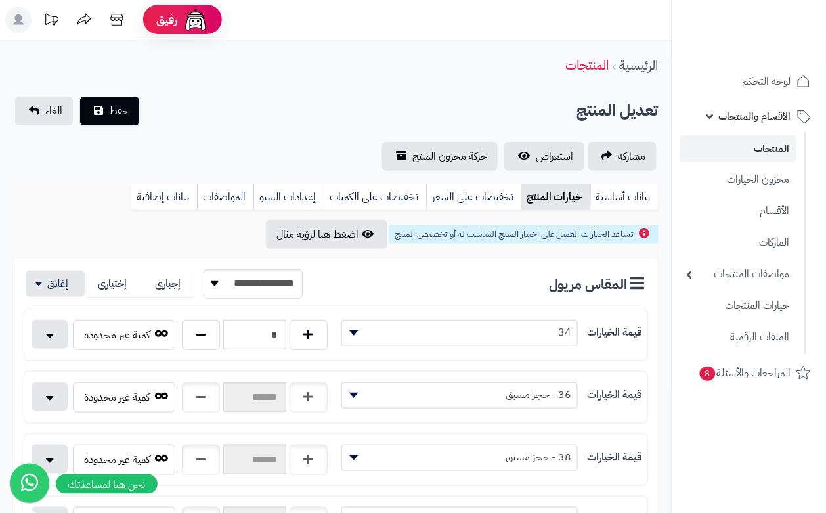
click at [205, 59] on div "الرئيسية المنتجات" at bounding box center [336, 65] width 672 height 36
click at [89, 109] on button "حفظ" at bounding box center [109, 110] width 59 height 29
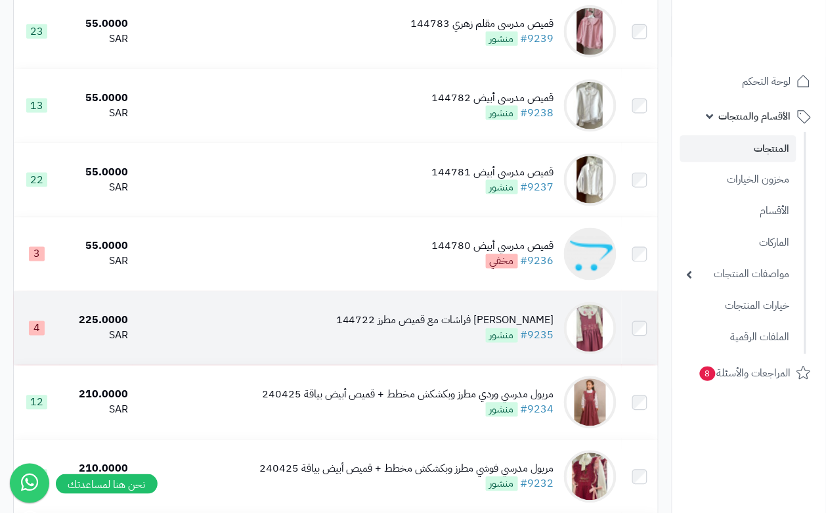
scroll to position [328, 0]
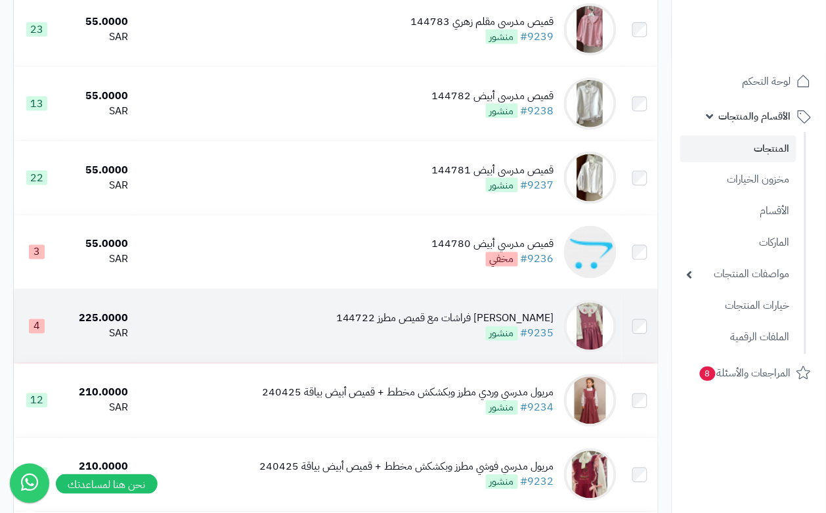
click at [376, 359] on td "[PERSON_NAME] فراشات مع قميص مطرز 144722 #9235 منشور" at bounding box center [377, 327] width 488 height 74
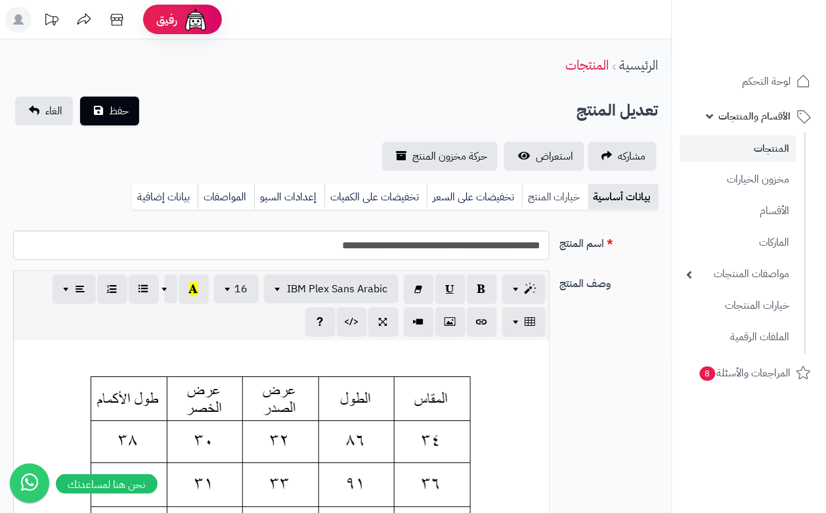
scroll to position [0, 14]
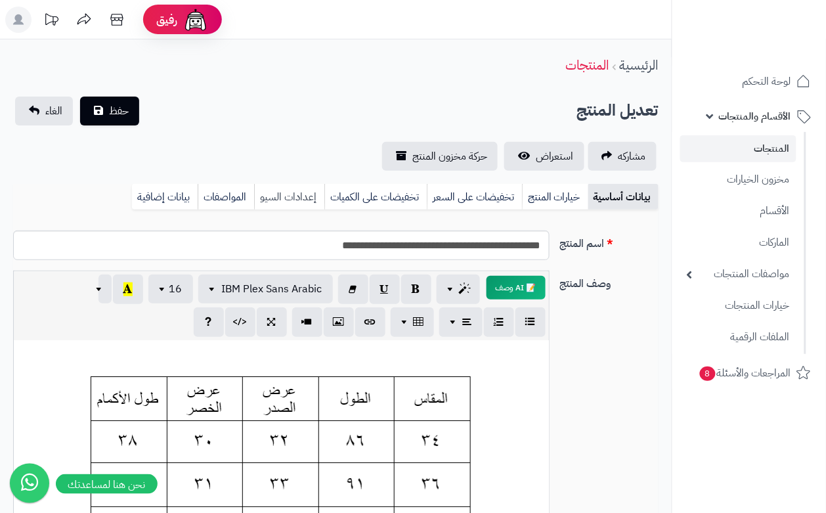
click at [559, 198] on link "خيارات المنتج" at bounding box center [555, 197] width 66 height 26
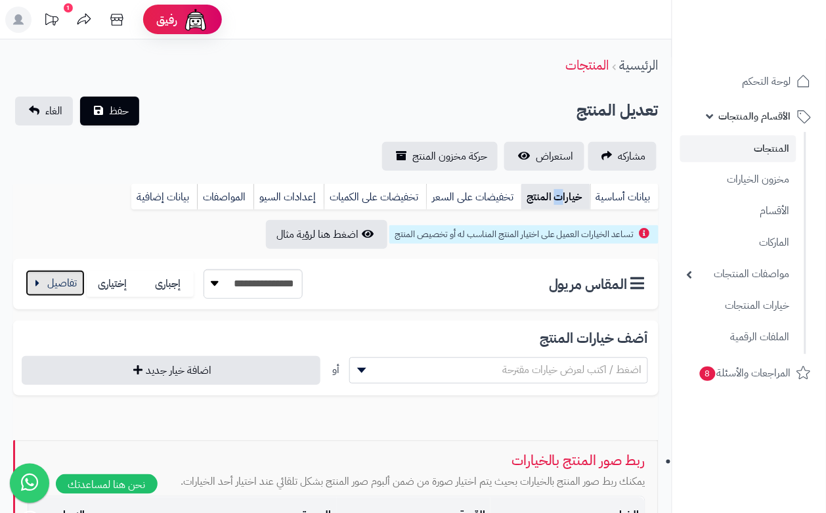
click at [68, 276] on button "button" at bounding box center [55, 283] width 59 height 26
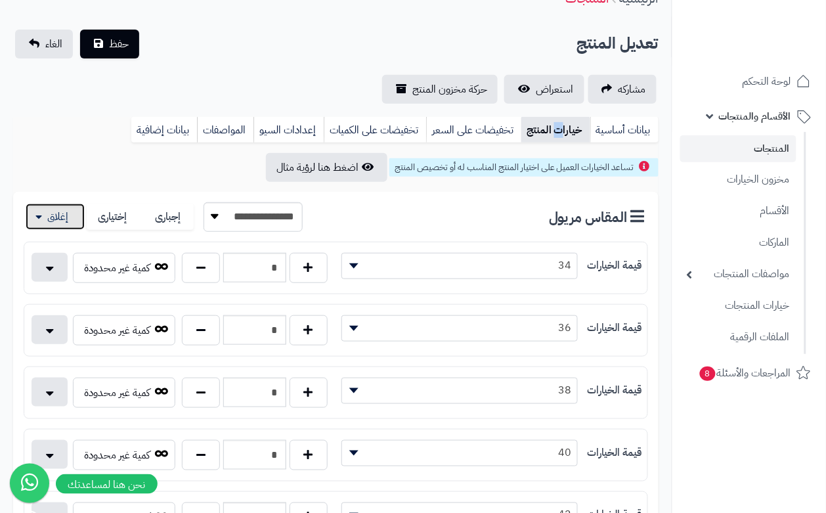
scroll to position [0, 0]
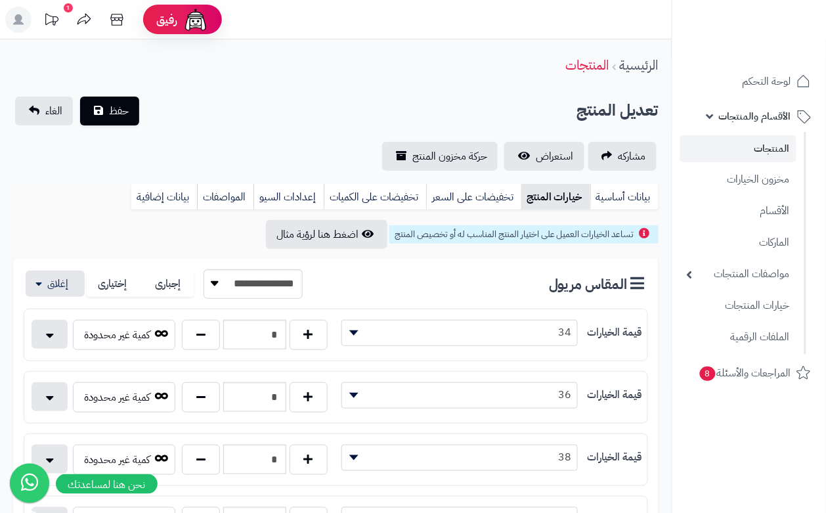
drag, startPoint x: 254, startPoint y: 97, endPoint x: 172, endPoint y: 113, distance: 83.7
click at [224, 100] on div "تعديل المنتج حفظ الغاء" at bounding box center [335, 111] width 645 height 29
click at [122, 106] on span "حفظ" at bounding box center [119, 110] width 20 height 16
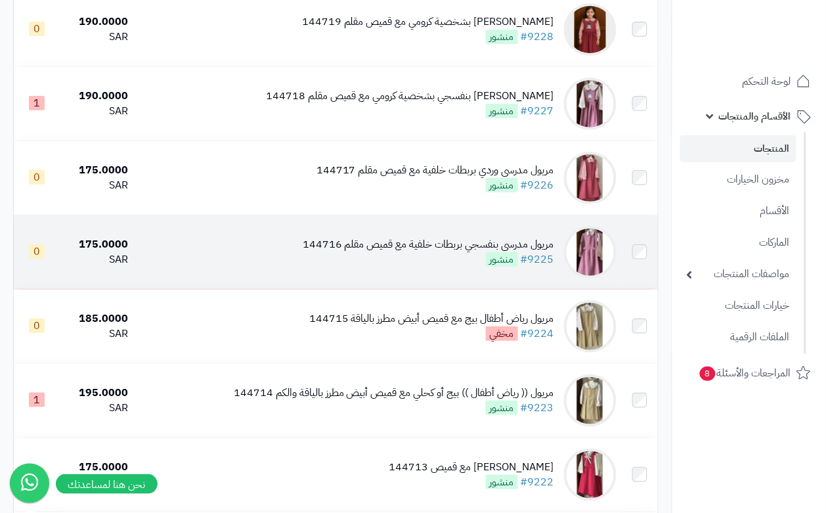
scroll to position [1362, 0]
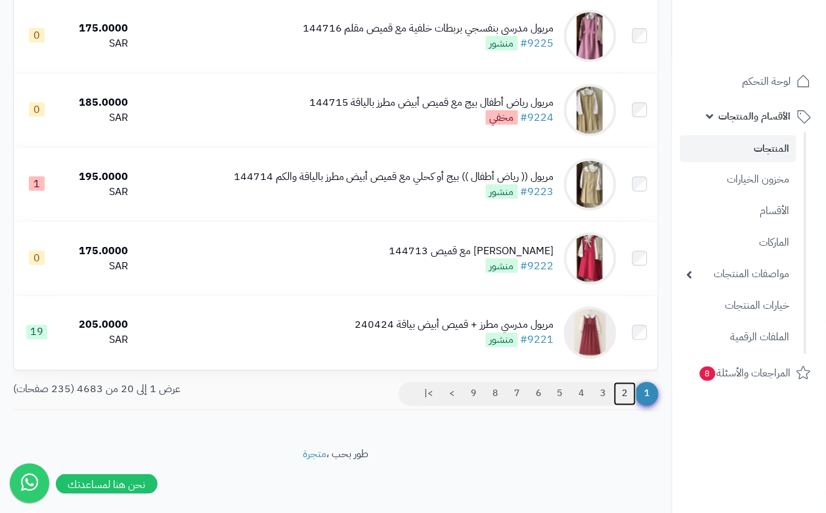
click at [626, 398] on link "2" at bounding box center [625, 394] width 22 height 24
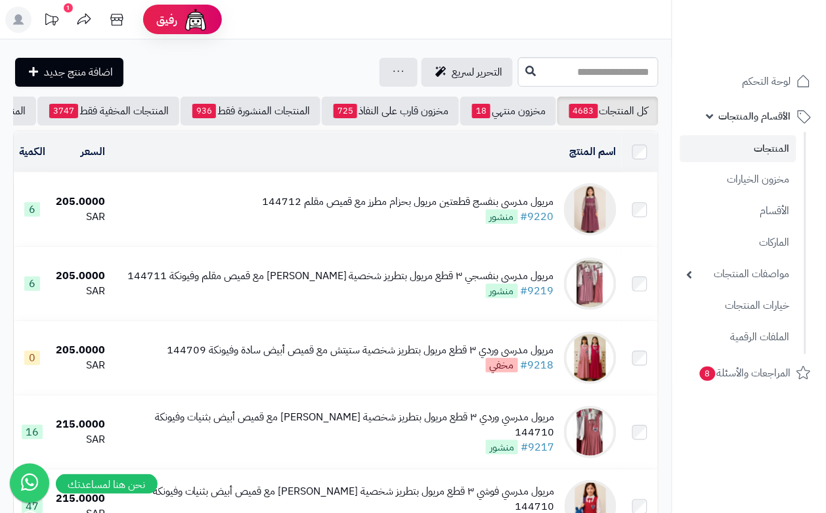
click at [311, 209] on div "مريول مدرسي بنفسج قطعتين مريول بحزام مطرز مع قميص مقلم 144712" at bounding box center [408, 201] width 292 height 15
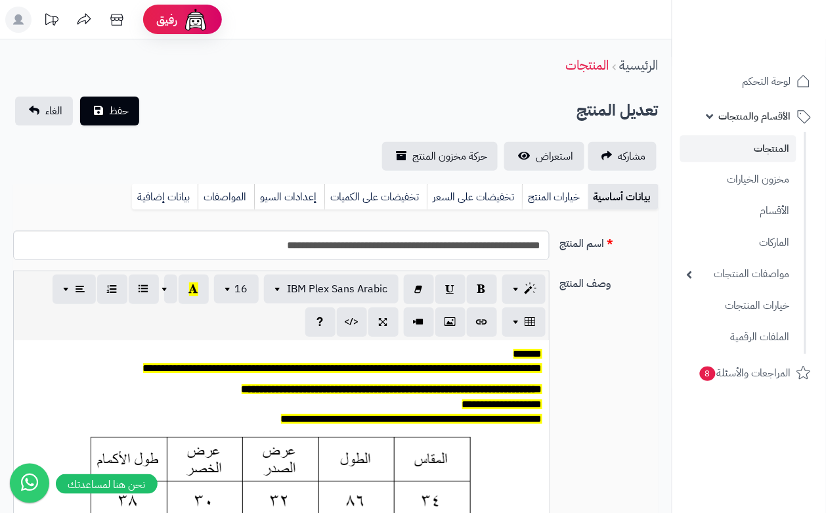
scroll to position [0, 14]
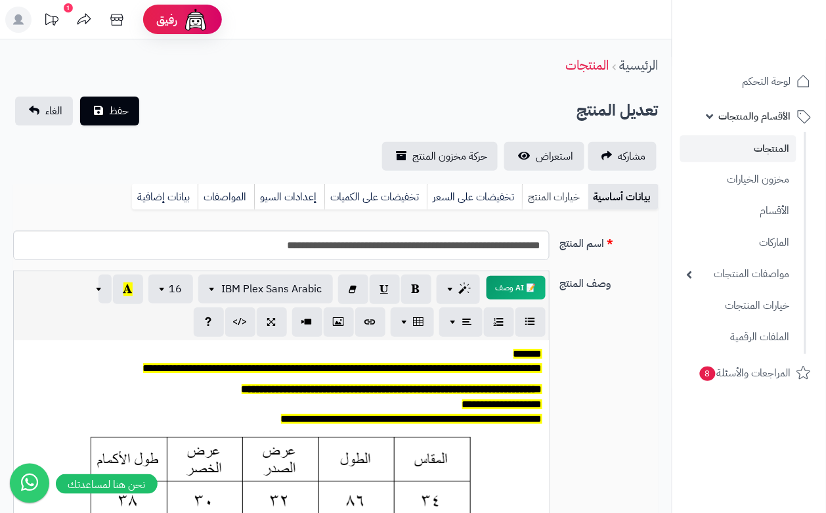
click at [565, 186] on link "خيارات المنتج" at bounding box center [555, 197] width 66 height 26
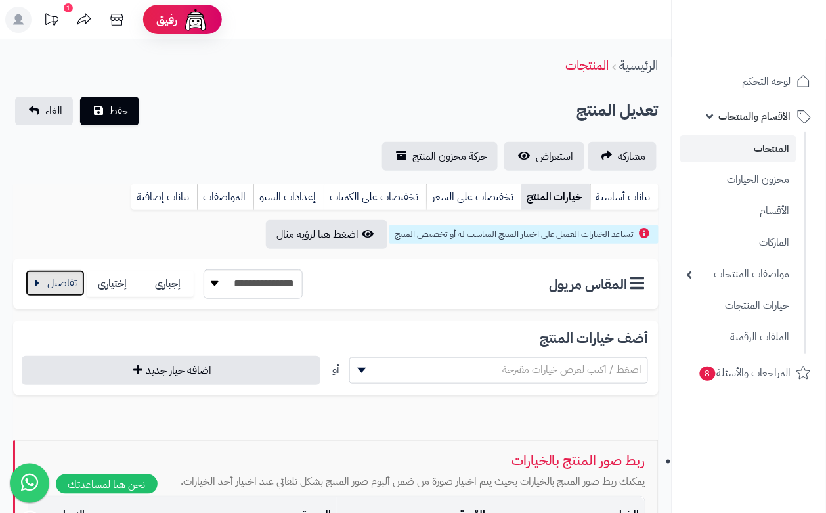
click at [60, 289] on button "button" at bounding box center [55, 283] width 59 height 26
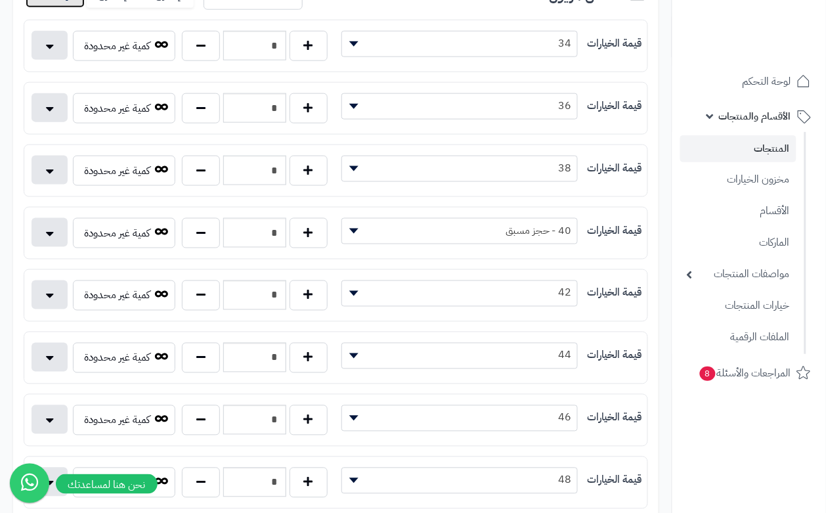
scroll to position [0, 0]
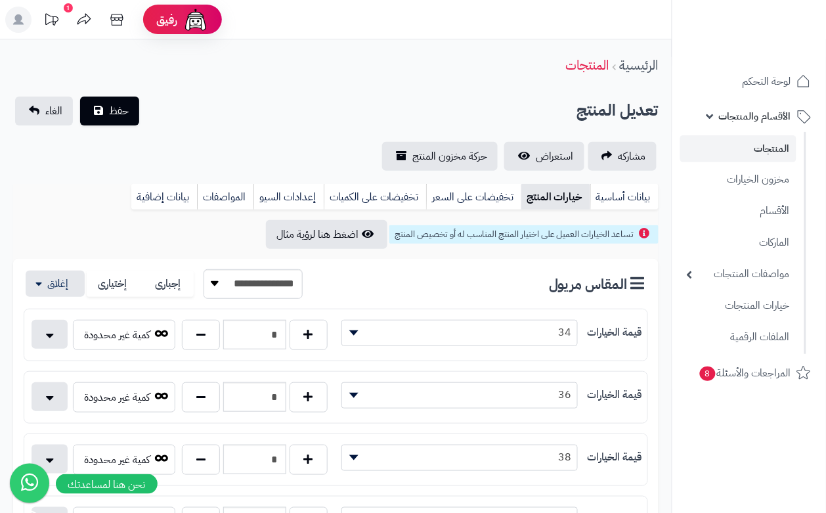
click at [114, 112] on span "حفظ" at bounding box center [119, 110] width 20 height 16
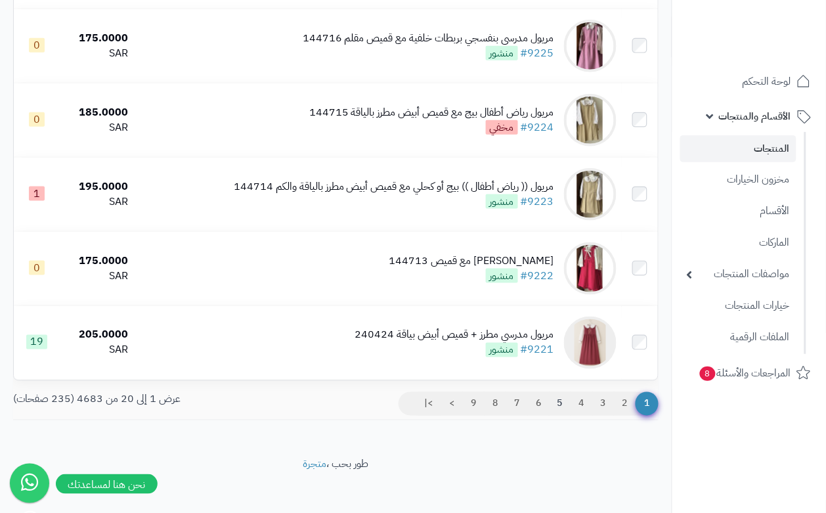
scroll to position [1362, 0]
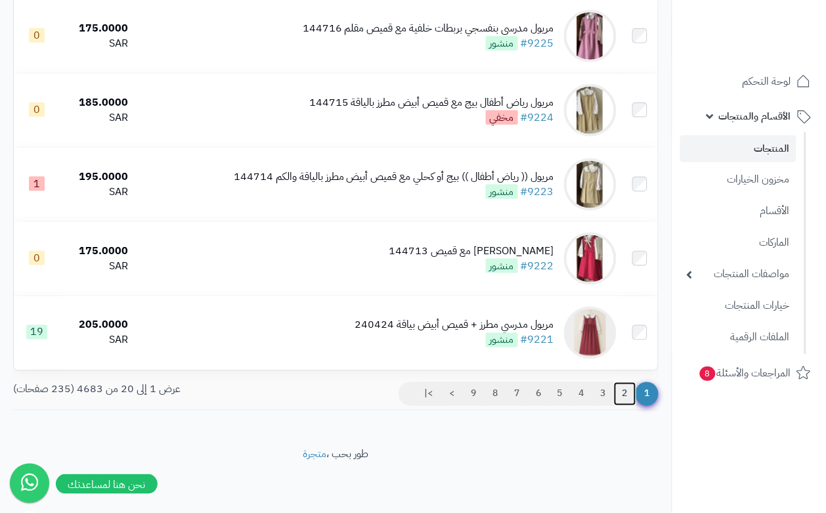
click at [626, 395] on link "2" at bounding box center [625, 394] width 22 height 24
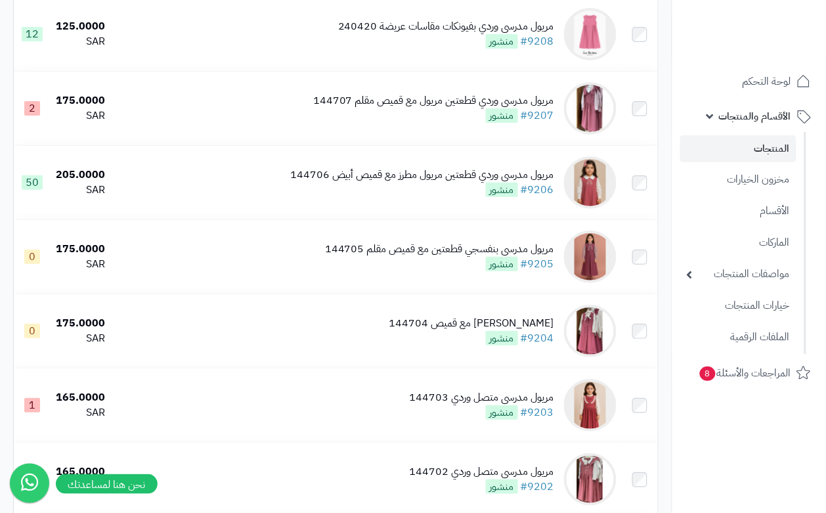
scroll to position [1067, 0]
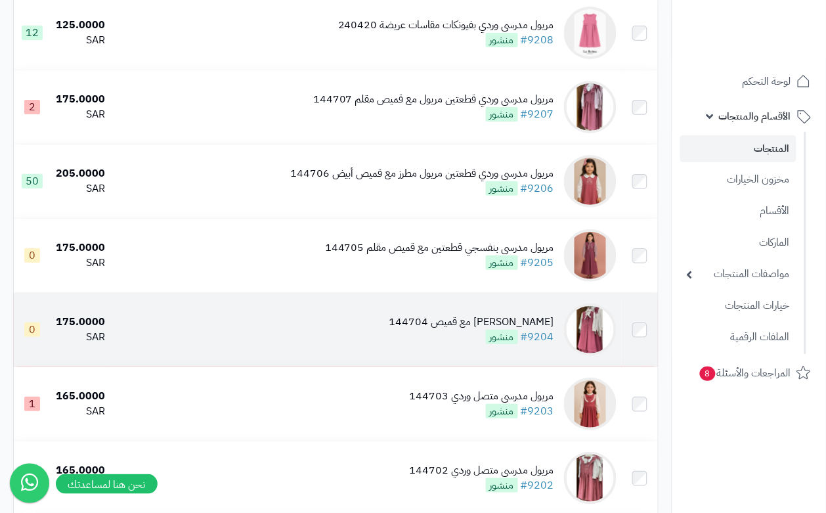
click at [463, 309] on td "مريول مدرسي وردي مع قميص 144704 #9204 منشور" at bounding box center [365, 330] width 511 height 74
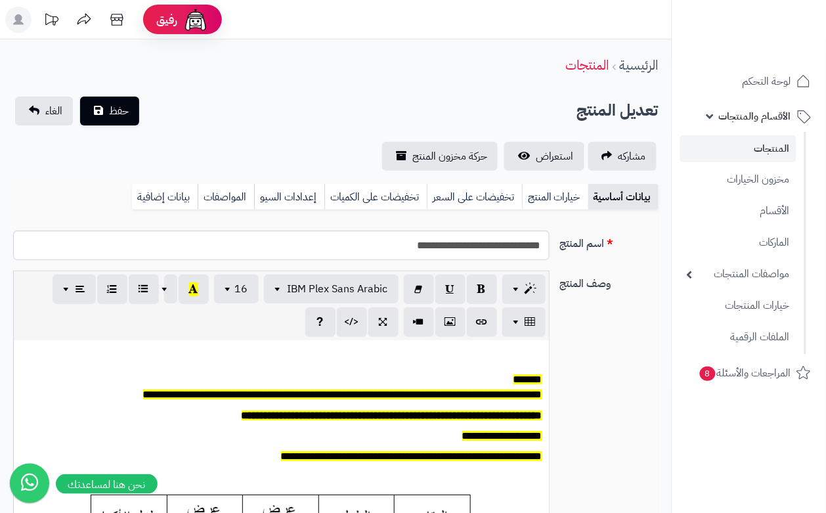
scroll to position [0, 14]
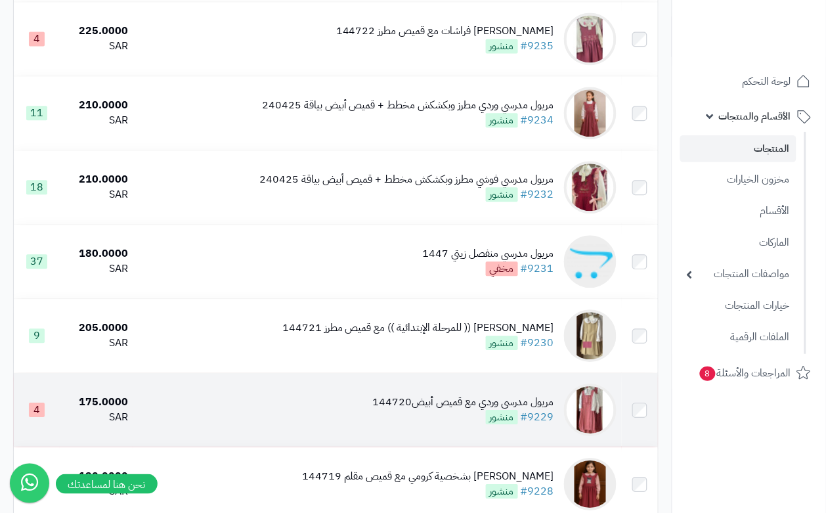
scroll to position [645, 0]
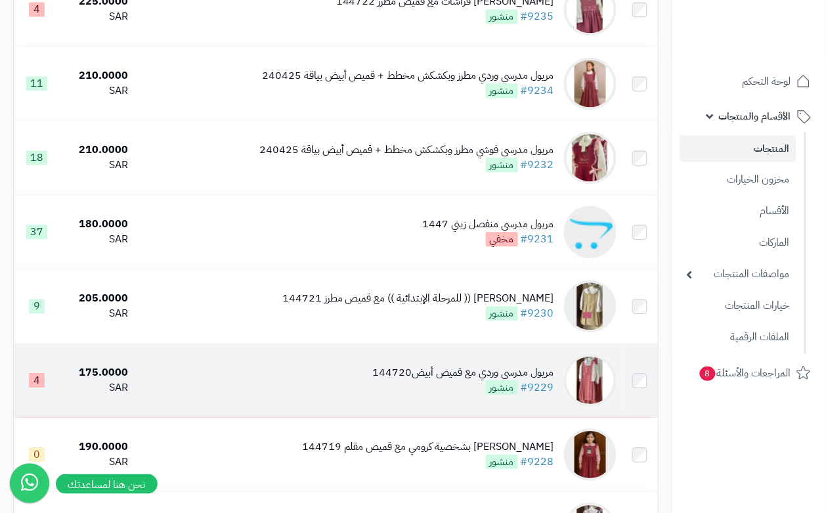
click at [418, 415] on td "مريول مدرسي وردي مع قميص أبيض144720 #9229 منشور" at bounding box center [377, 380] width 488 height 74
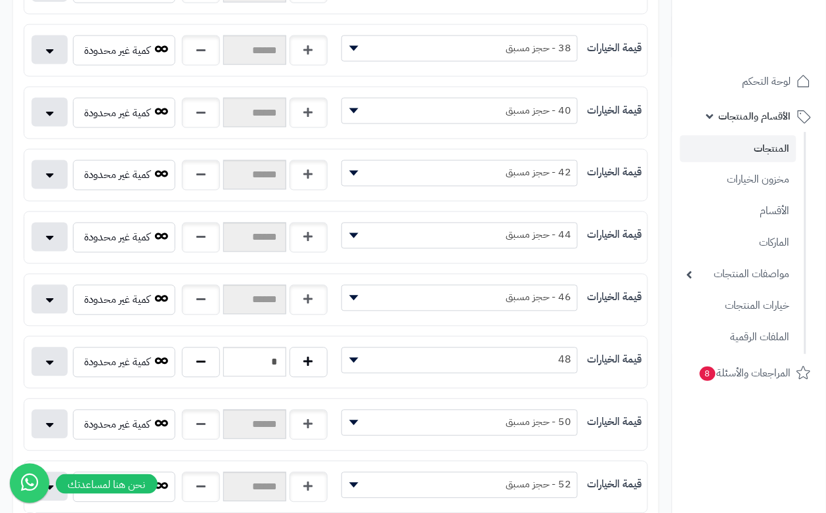
scroll to position [410, 0]
click at [210, 369] on button "button" at bounding box center [201, 360] width 38 height 30
type input "*"
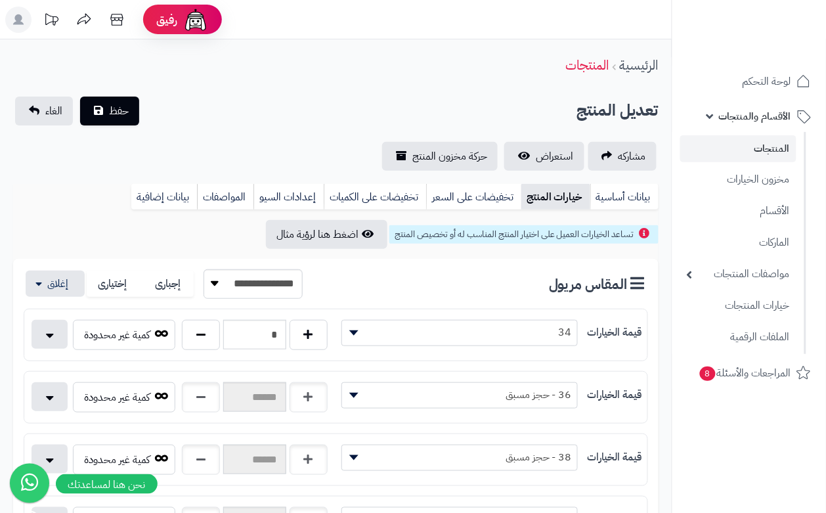
click at [225, 131] on div "**********" at bounding box center [336, 134] width 672 height 74
click at [126, 116] on span "حفظ" at bounding box center [119, 110] width 20 height 16
